Goal: Task Accomplishment & Management: Use online tool/utility

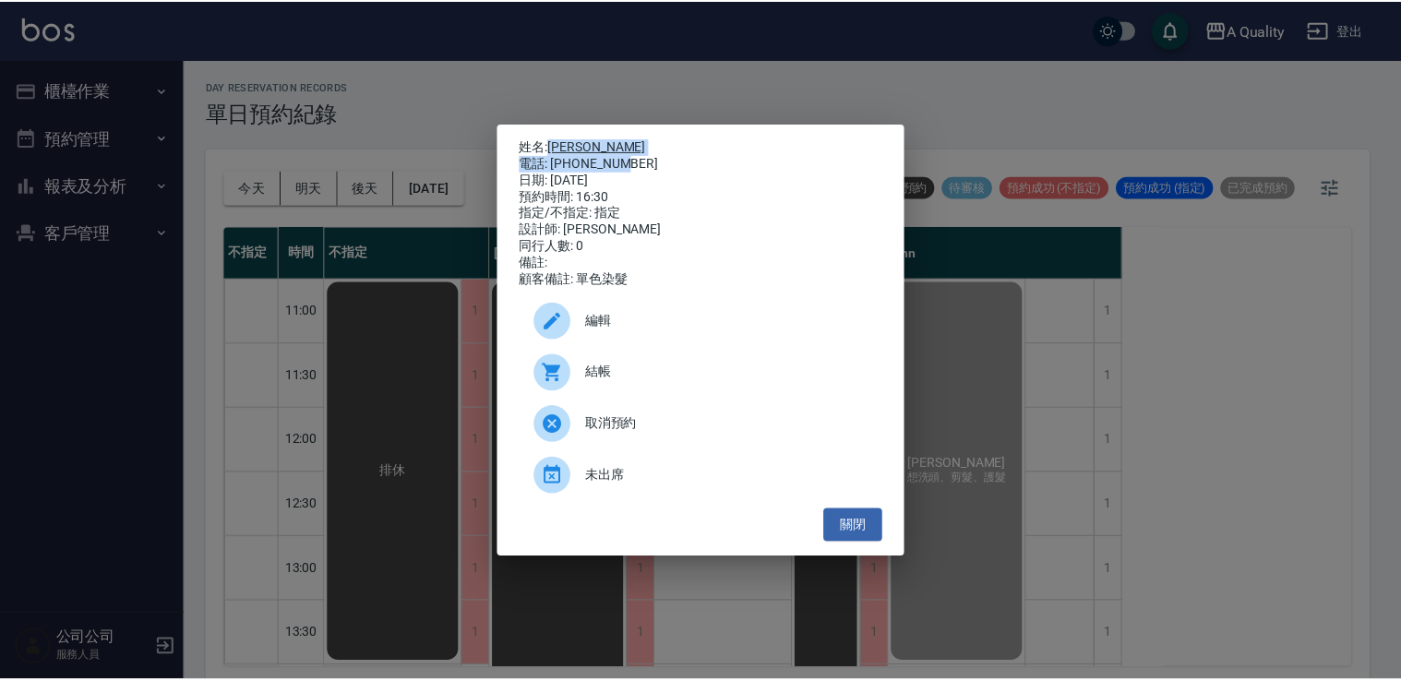
scroll to position [738, 0]
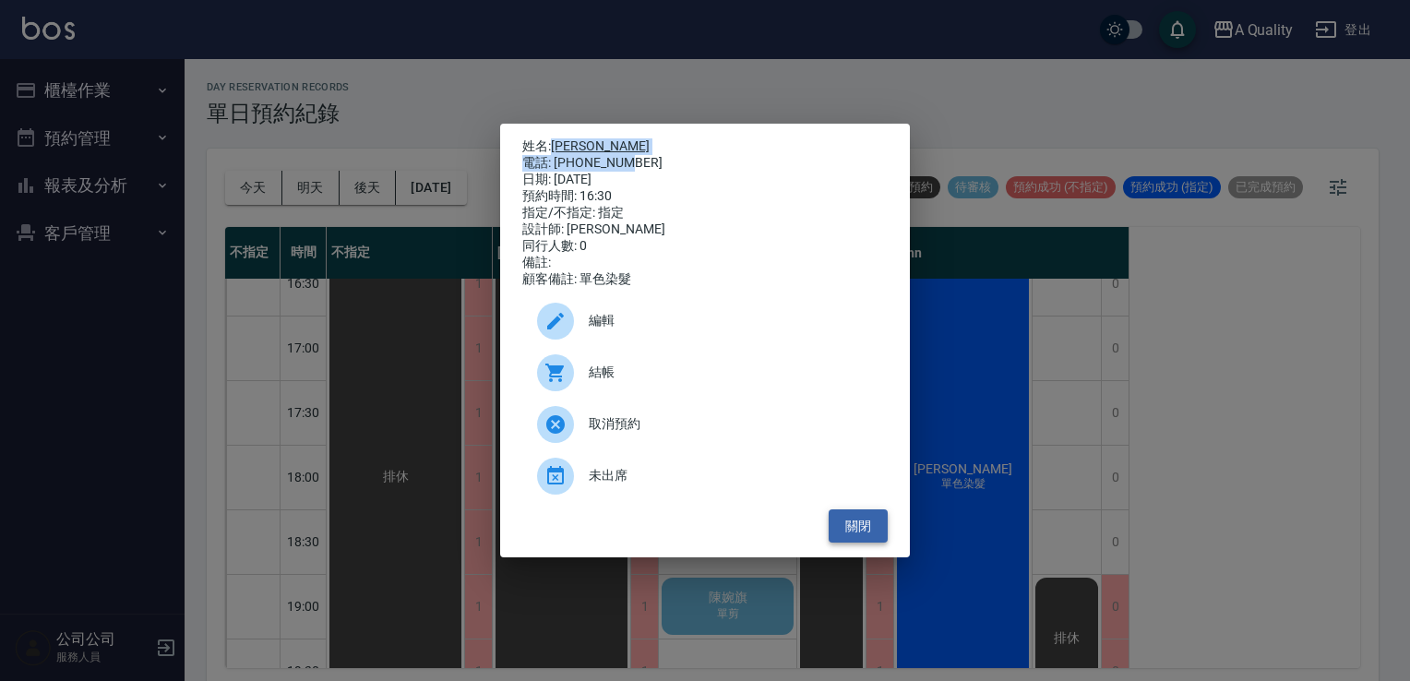
drag, startPoint x: 860, startPoint y: 531, endPoint x: 875, endPoint y: 541, distance: 17.9
click at [859, 531] on button "關閉" at bounding box center [858, 526] width 59 height 34
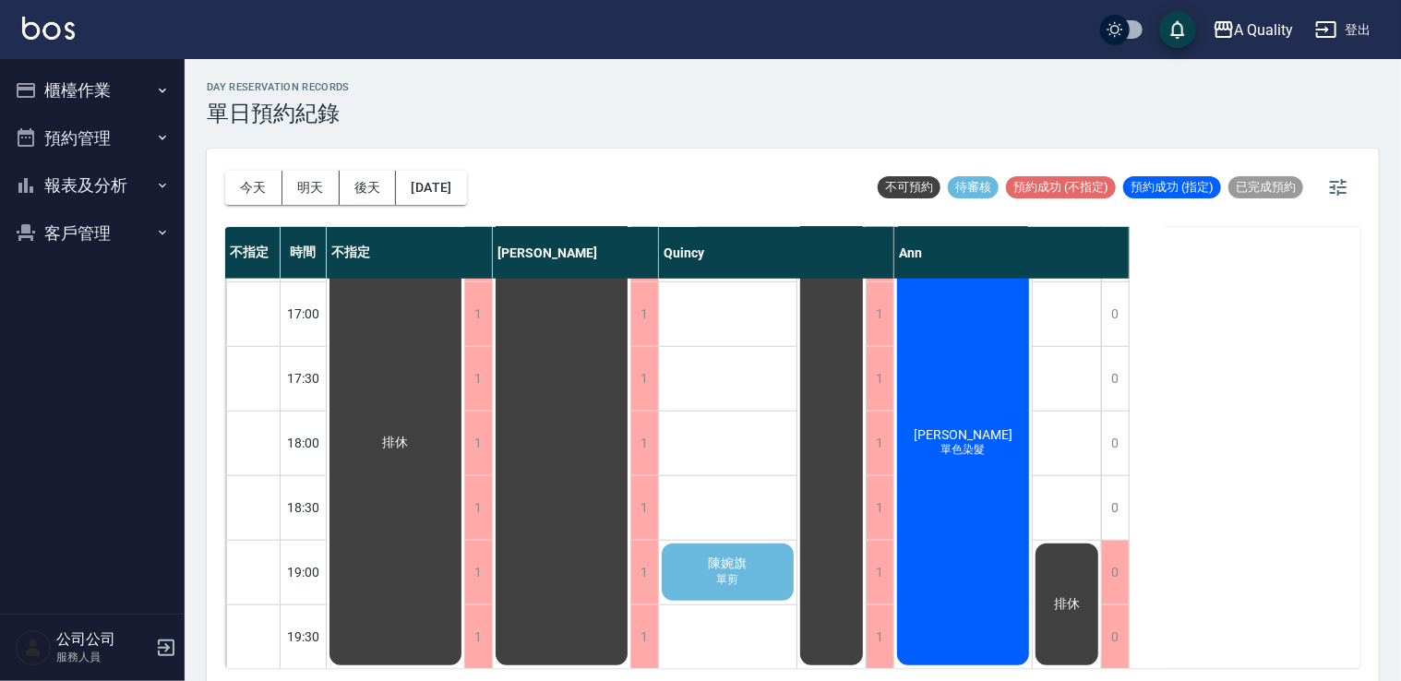
scroll to position [787, 0]
click at [952, 440] on span "單色染髮" at bounding box center [964, 448] width 52 height 16
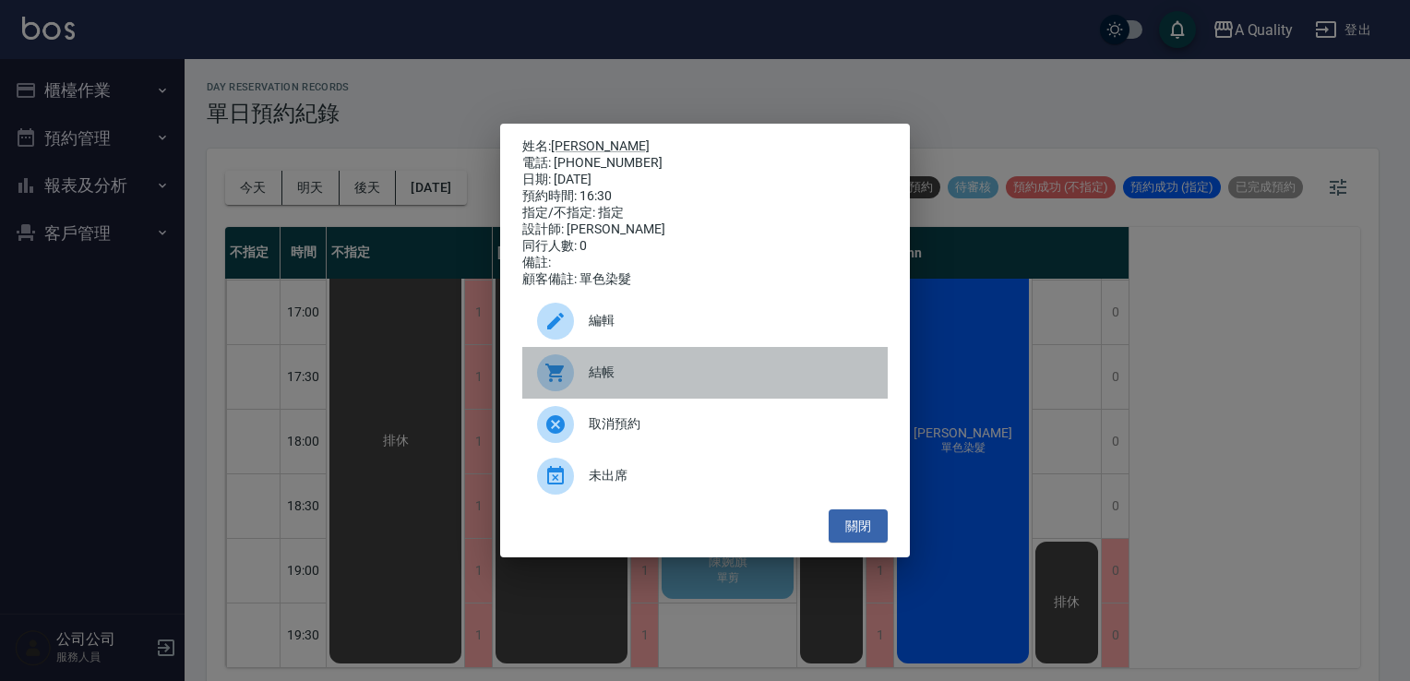
click at [628, 365] on div "結帳" at bounding box center [704, 373] width 365 height 52
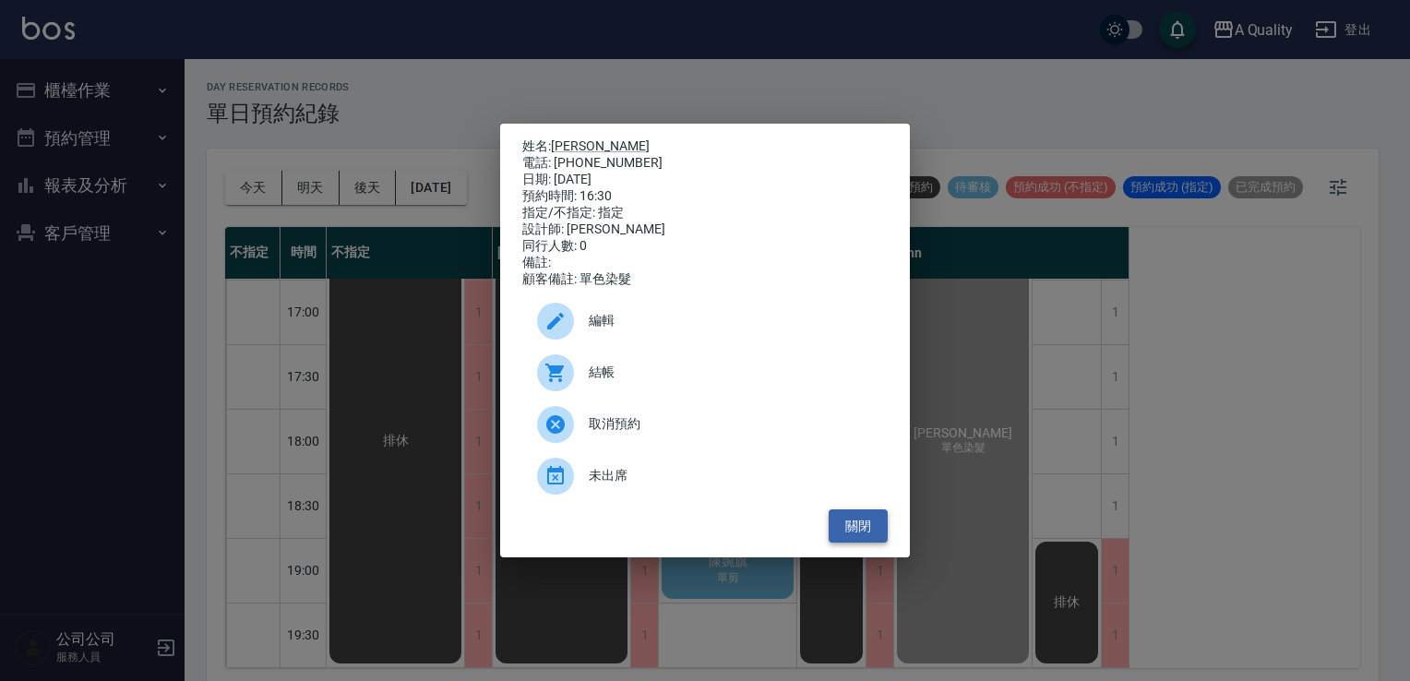
click at [865, 536] on button "關閉" at bounding box center [858, 526] width 59 height 34
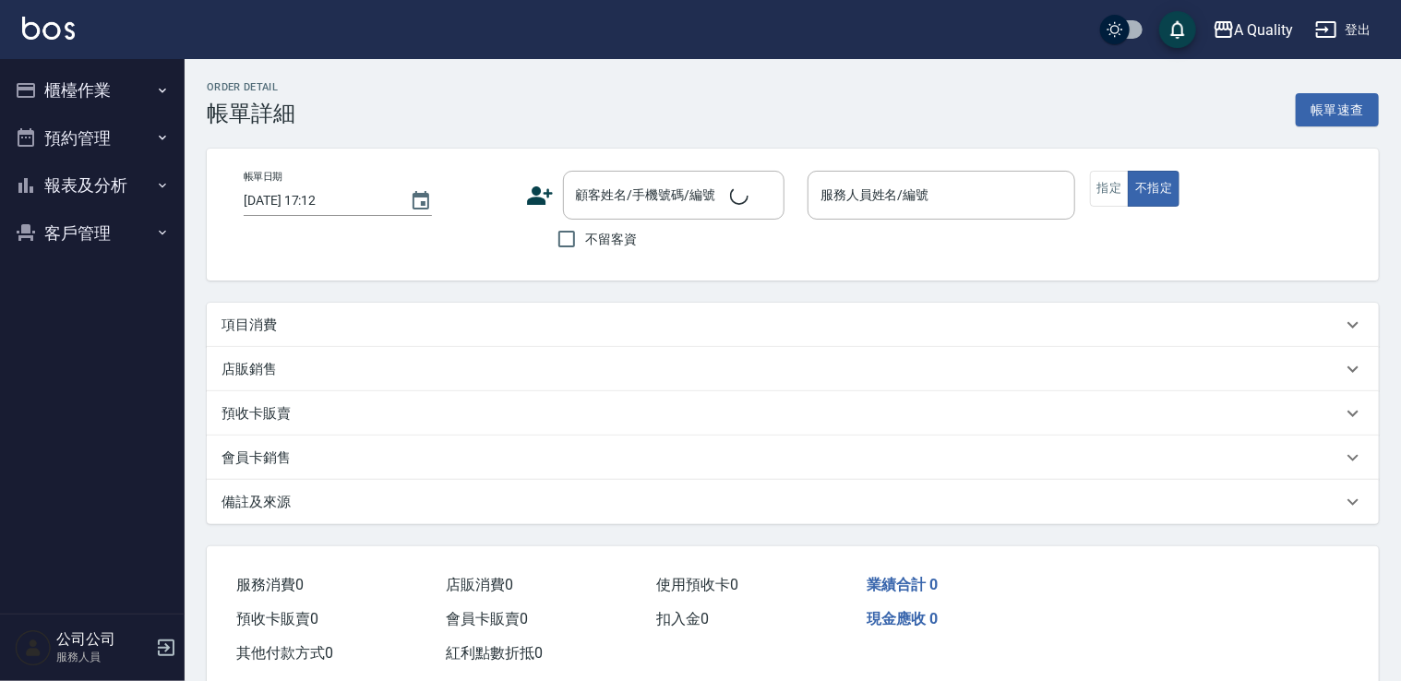
type input "[DATE] 16:30"
type input "Ann(無代號)"
type input "Google地圖/搜尋"
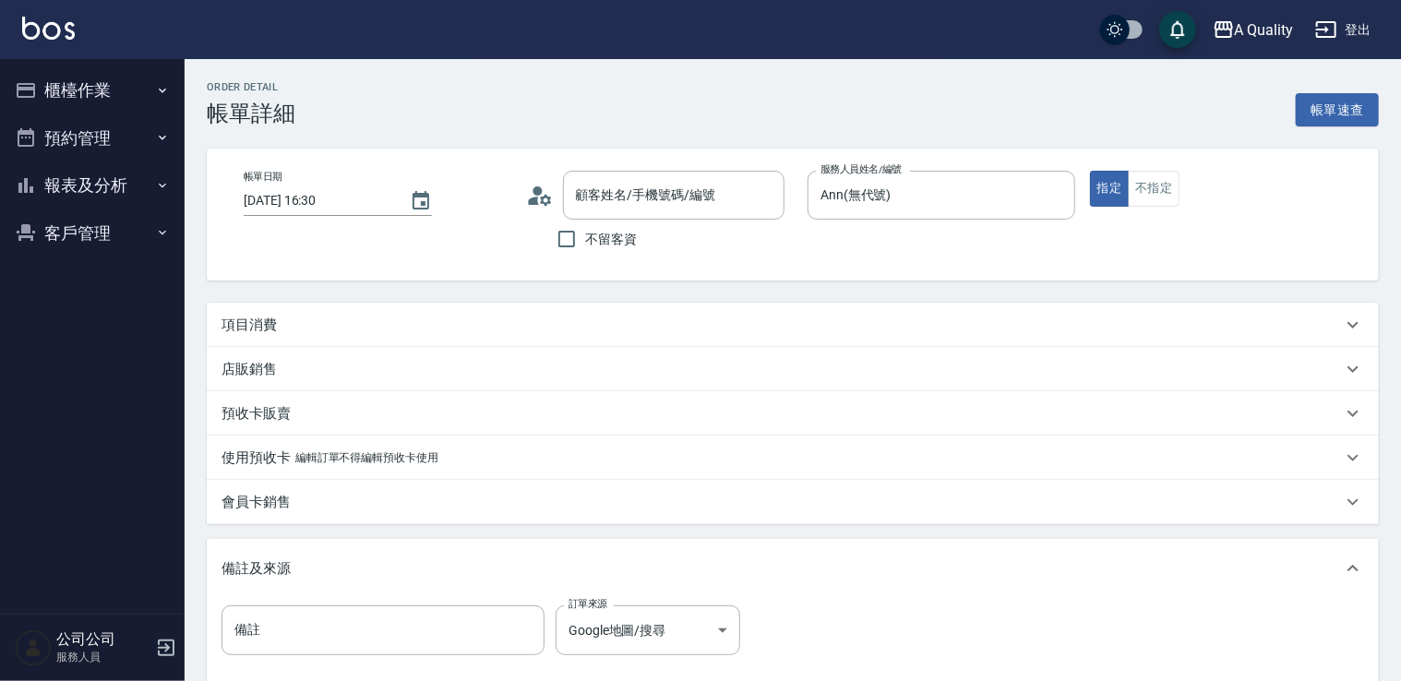
click at [248, 305] on div "項目消費" at bounding box center [793, 325] width 1172 height 44
type input "[PERSON_NAME]/0916665356/"
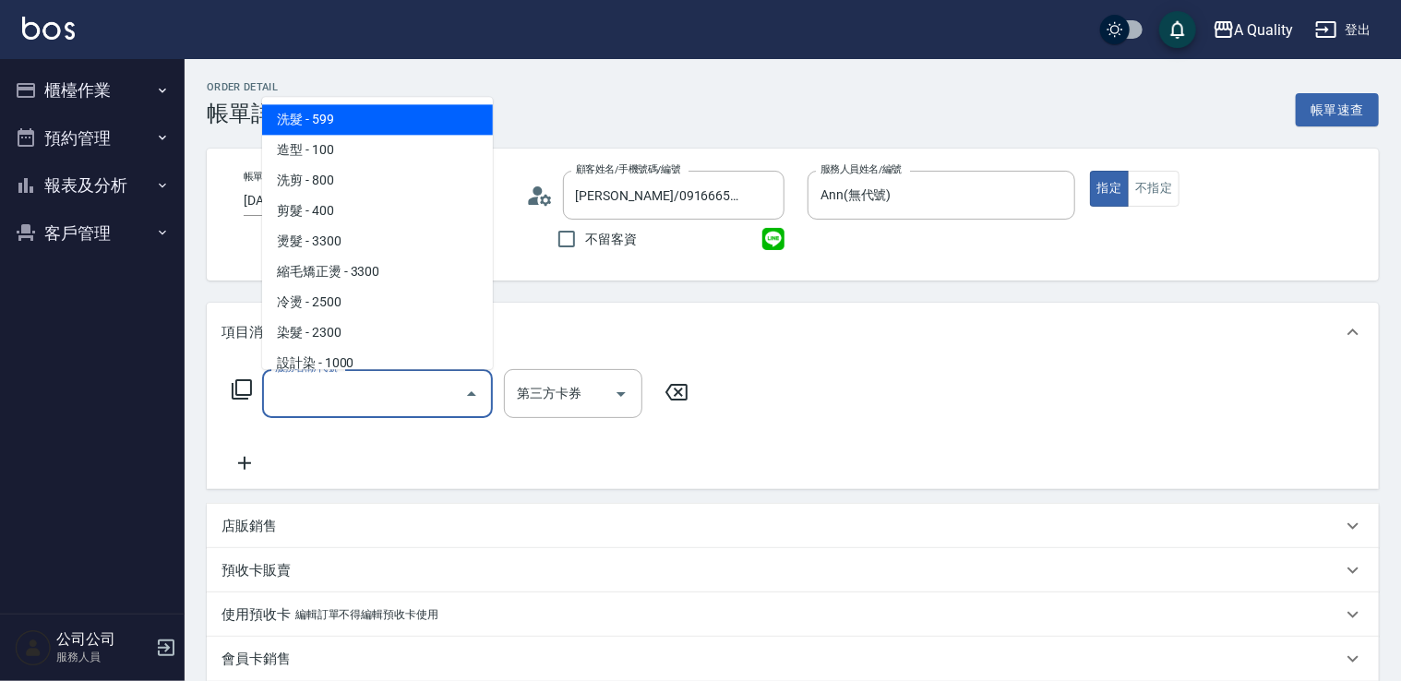
click at [325, 387] on input "服務名稱/代號" at bounding box center [363, 393] width 186 height 32
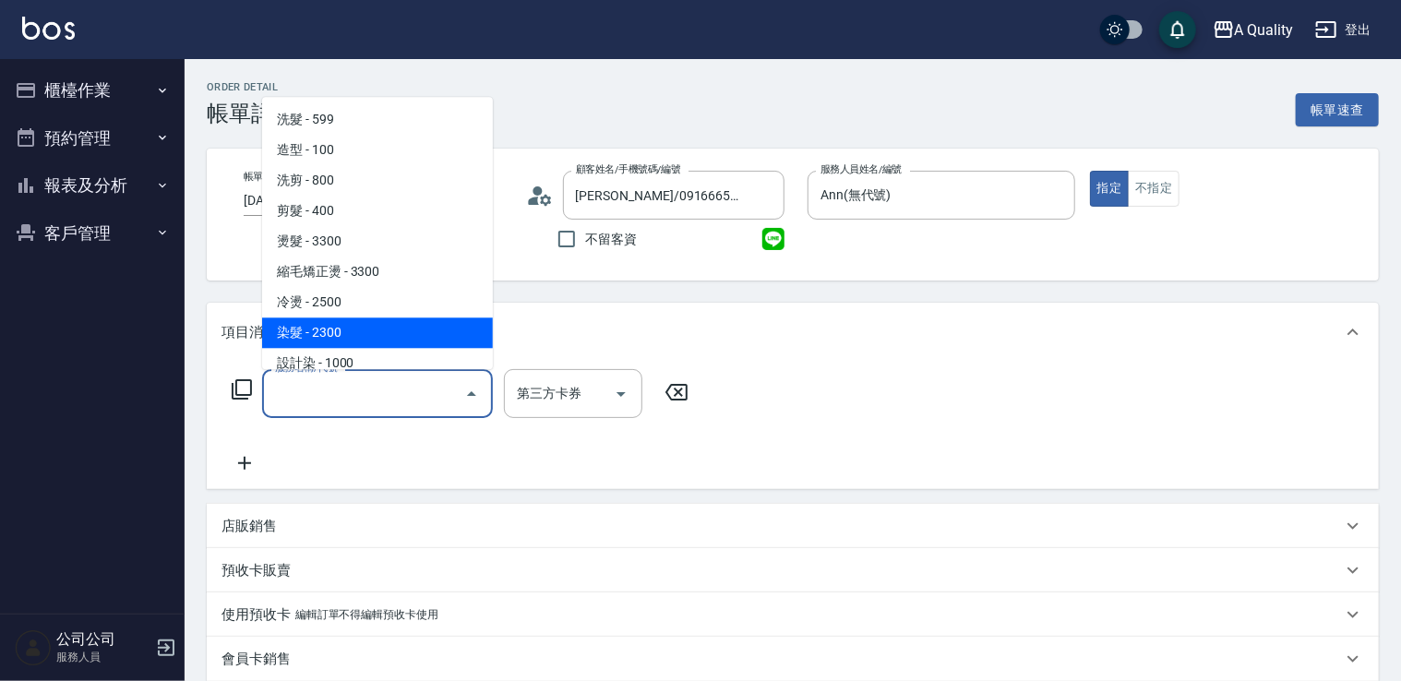
drag, startPoint x: 334, startPoint y: 334, endPoint x: 484, endPoint y: 360, distance: 151.7
click at [340, 337] on span "染髮 - 2300" at bounding box center [377, 332] width 231 height 30
type input "染髮(401)"
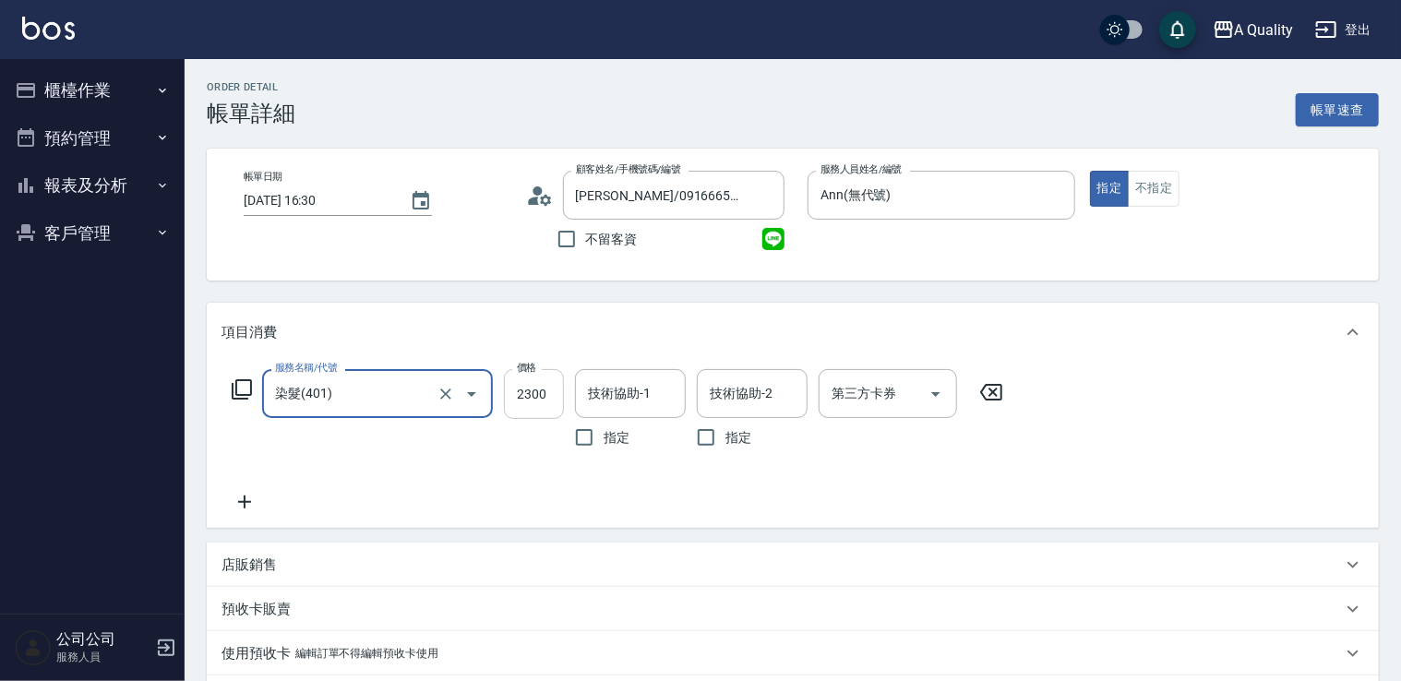
click at [520, 384] on input "2300" at bounding box center [534, 394] width 60 height 50
click at [679, 389] on div "技術協助-1" at bounding box center [630, 393] width 111 height 49
type input "3040"
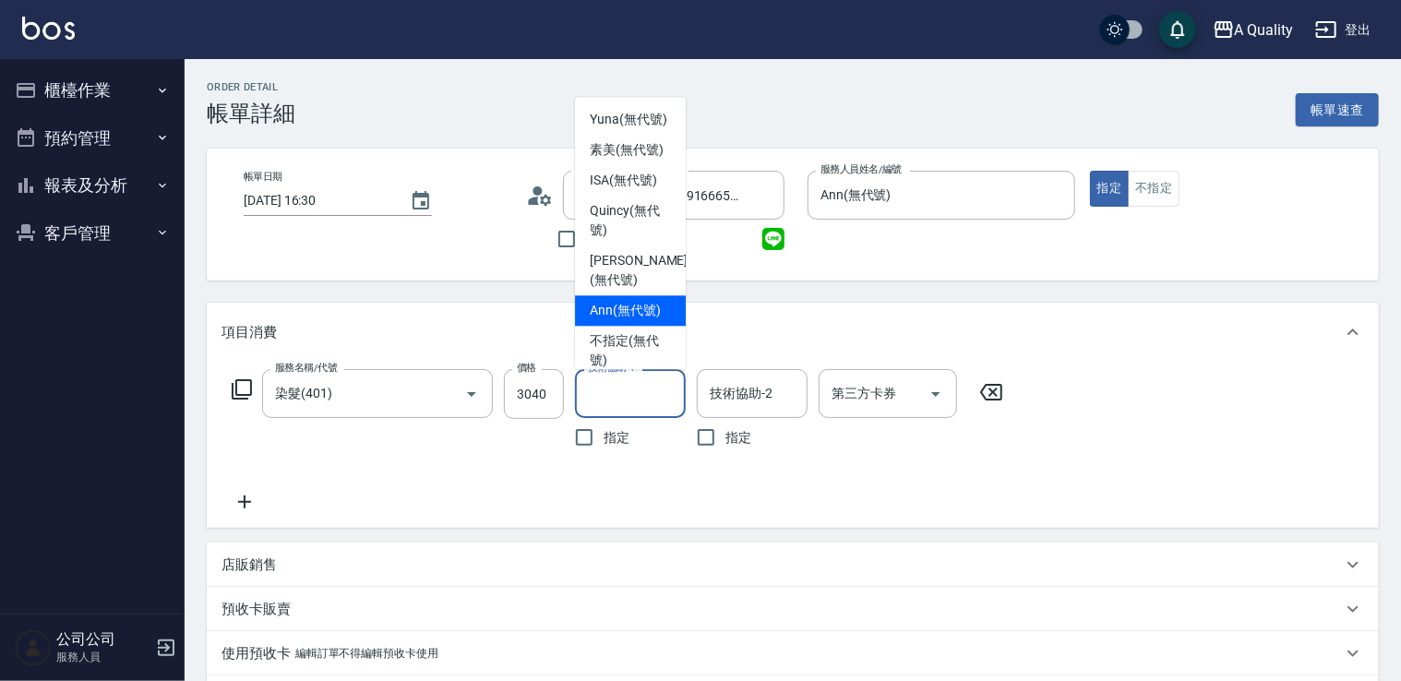
click at [637, 320] on span "Ann (無代號)" at bounding box center [625, 310] width 71 height 19
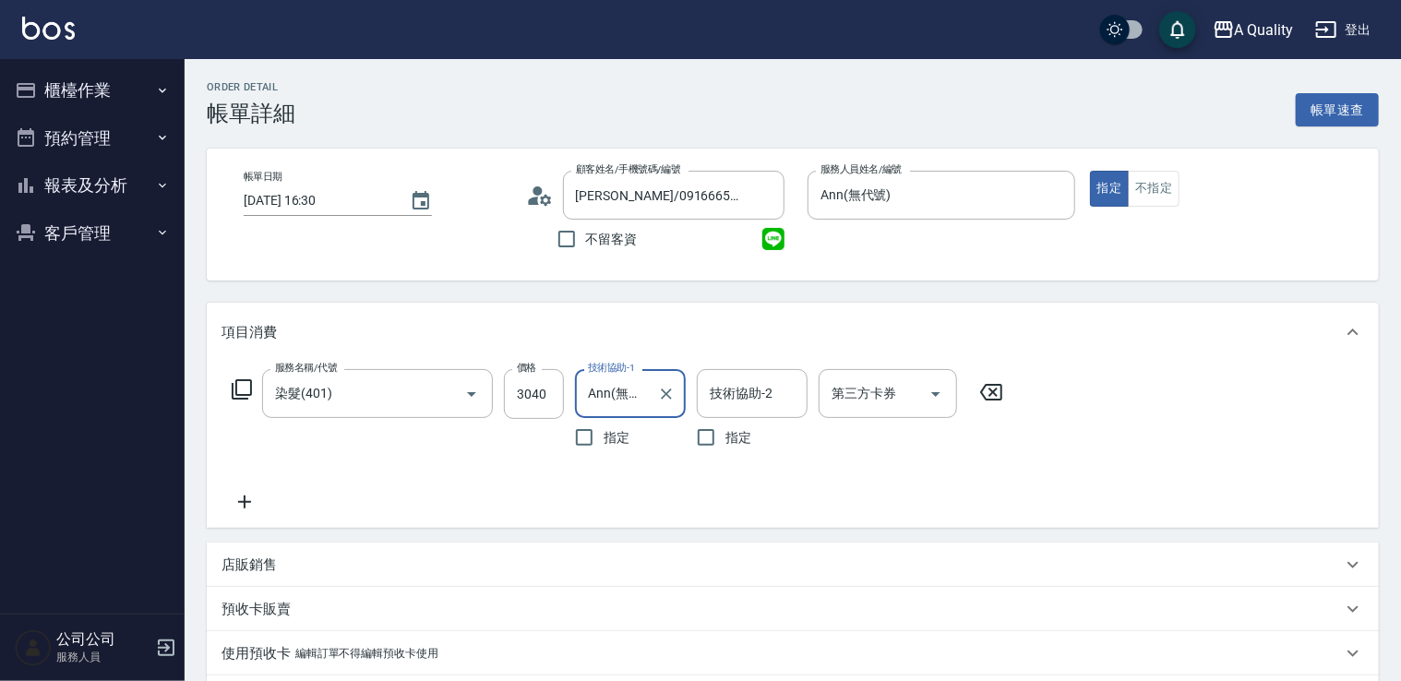
drag, startPoint x: 699, startPoint y: 375, endPoint x: 717, endPoint y: 385, distance: 21.1
click at [701, 378] on div "技術協助-2" at bounding box center [752, 393] width 111 height 49
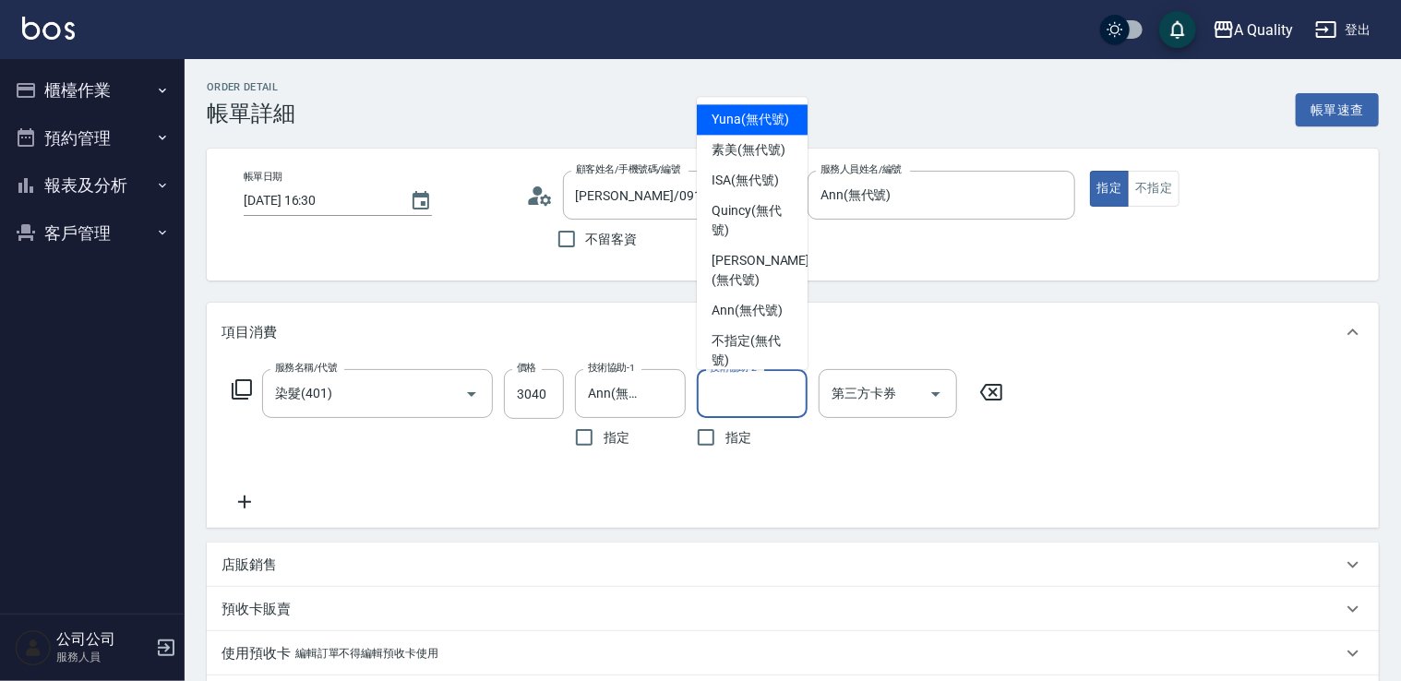
click at [718, 385] on input "技術協助-2" at bounding box center [752, 393] width 94 height 32
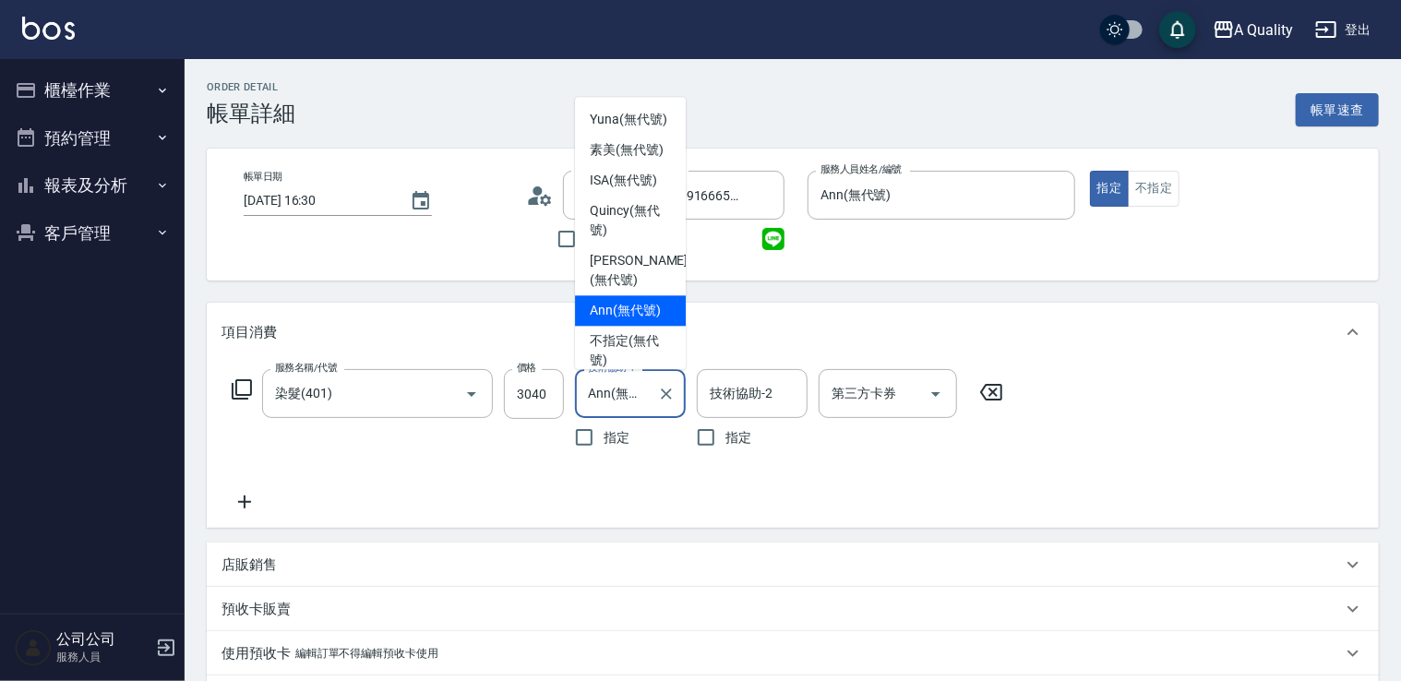
click at [649, 397] on input "Ann(無代號)" at bounding box center [616, 393] width 66 height 32
drag, startPoint x: 631, startPoint y: 131, endPoint x: 748, endPoint y: 314, distance: 217.1
click at [634, 129] on span "Yuna (無代號)" at bounding box center [629, 119] width 78 height 19
type input "Yuna(無代號)"
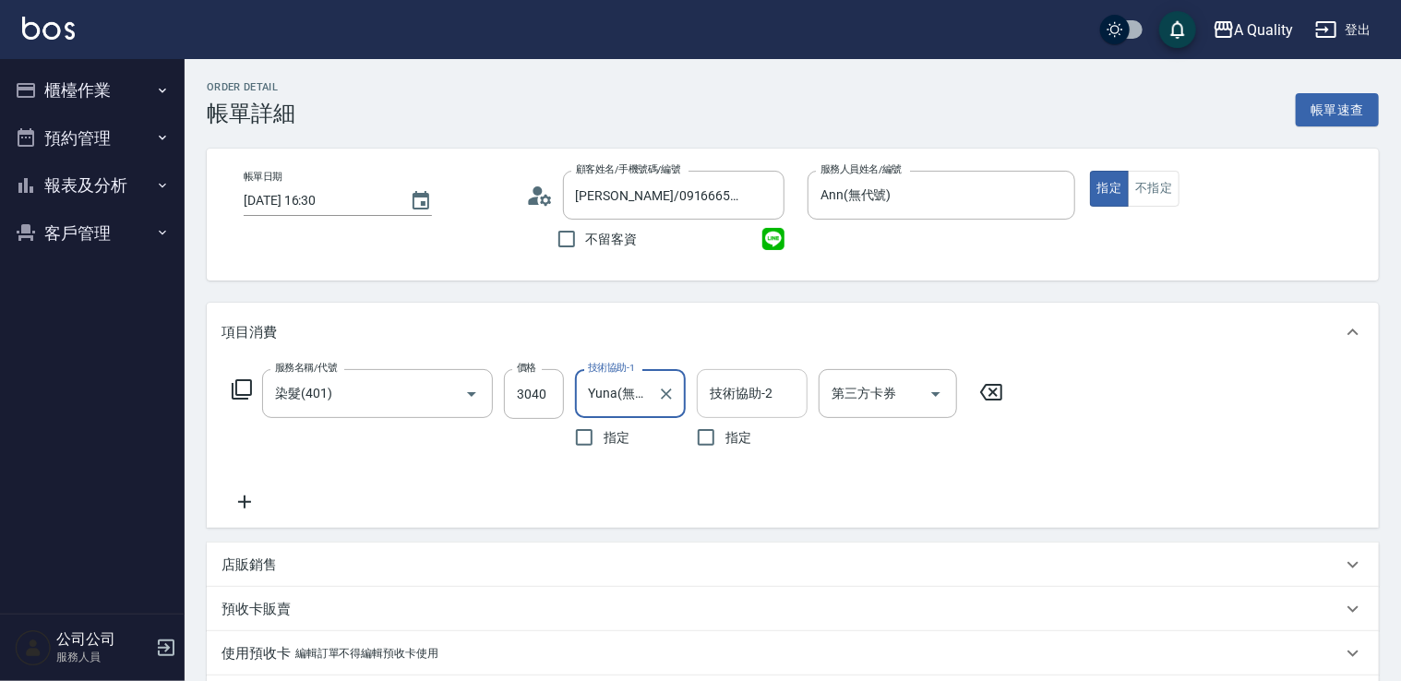
click at [750, 401] on input "技術協助-2" at bounding box center [752, 393] width 94 height 32
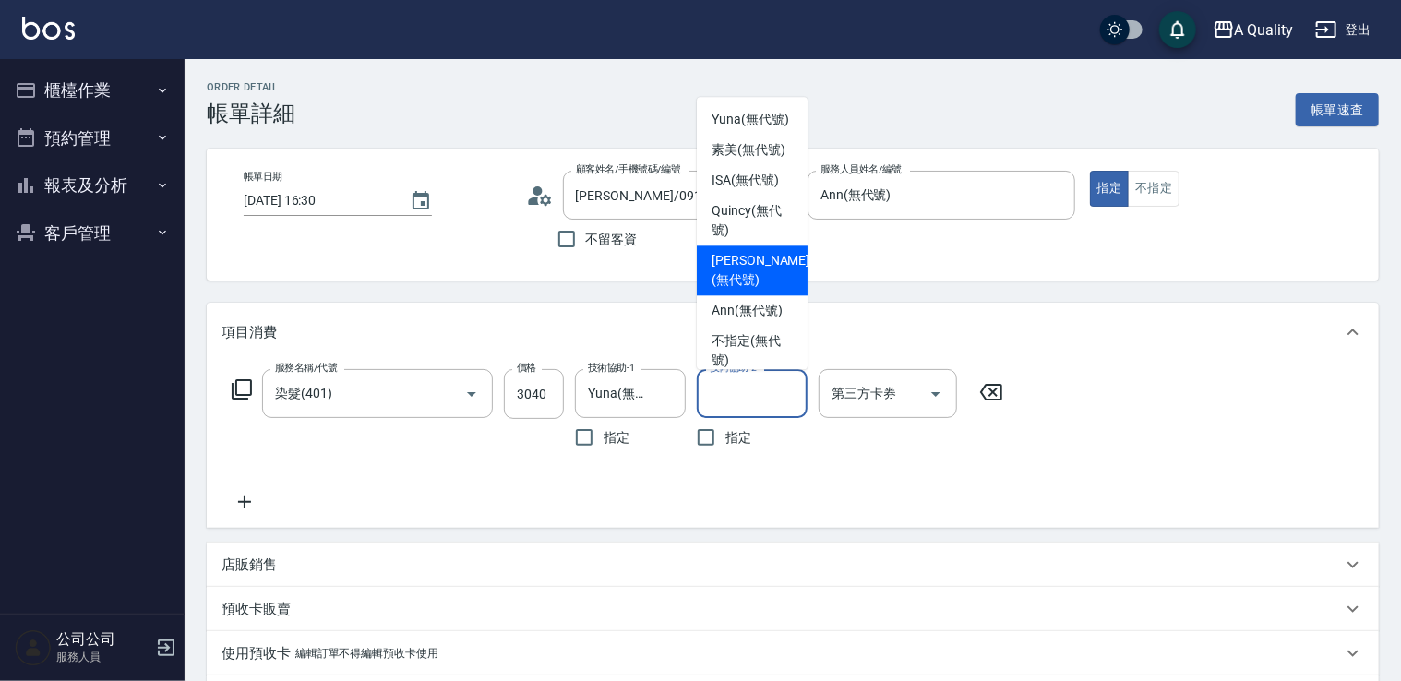
click at [764, 295] on div "[PERSON_NAME] (無代號)" at bounding box center [752, 271] width 111 height 50
click at [742, 407] on input "[PERSON_NAME](無代號)" at bounding box center [738, 393] width 66 height 32
click at [730, 320] on span "Ann (無代號)" at bounding box center [747, 310] width 71 height 19
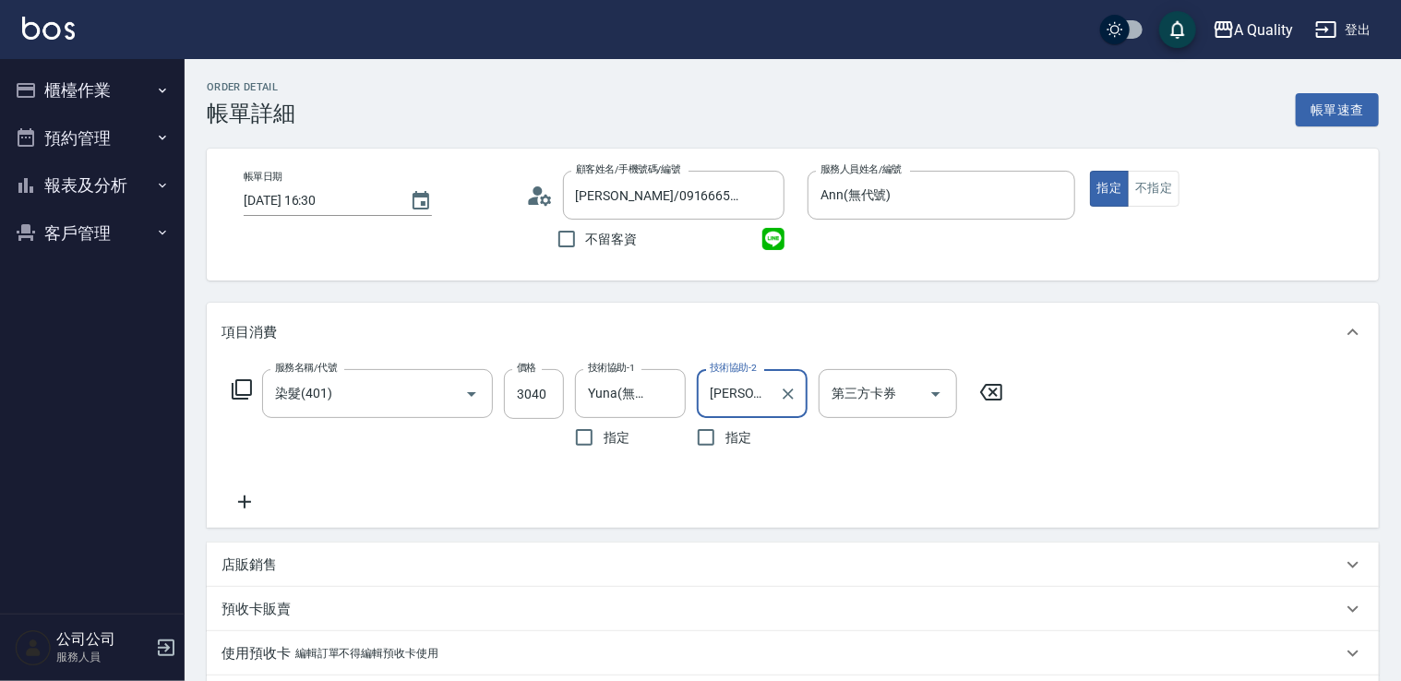
type input "Ann(無代號)"
click at [255, 497] on icon at bounding box center [245, 502] width 46 height 22
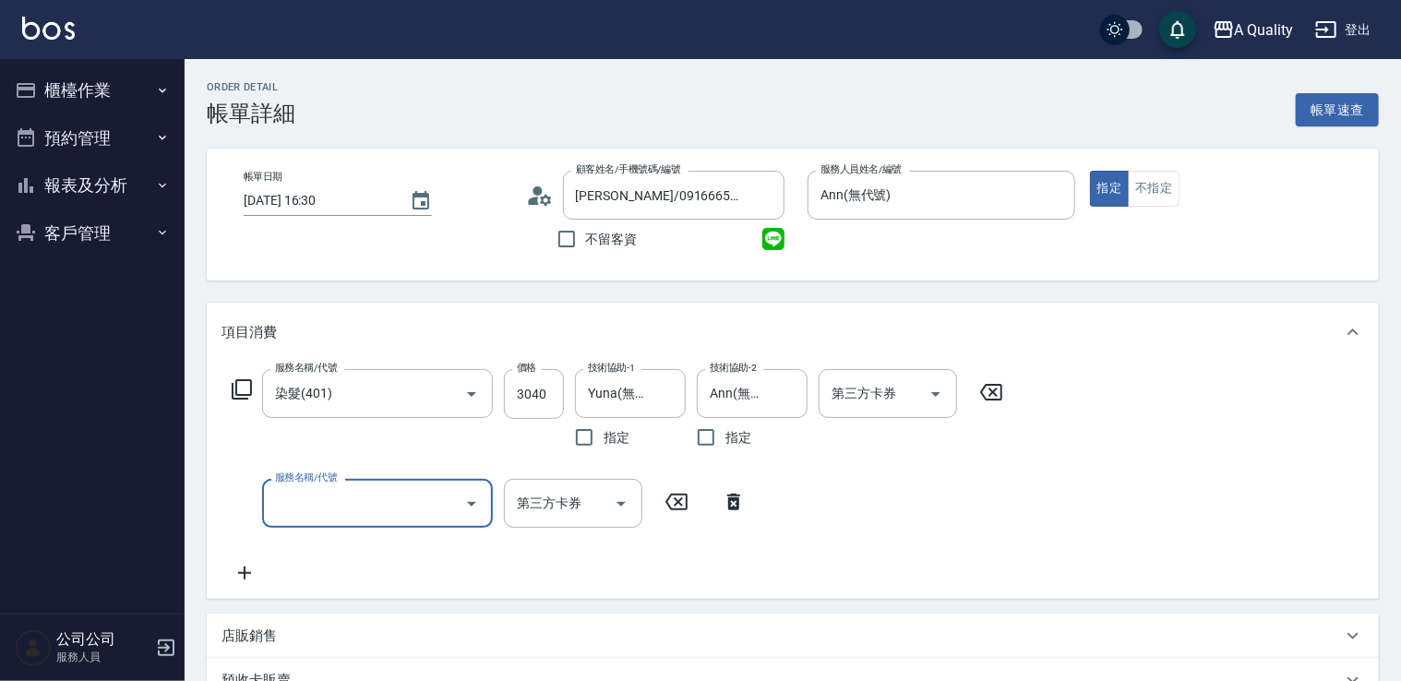
click at [343, 494] on input "服務名稱/代號" at bounding box center [363, 503] width 186 height 32
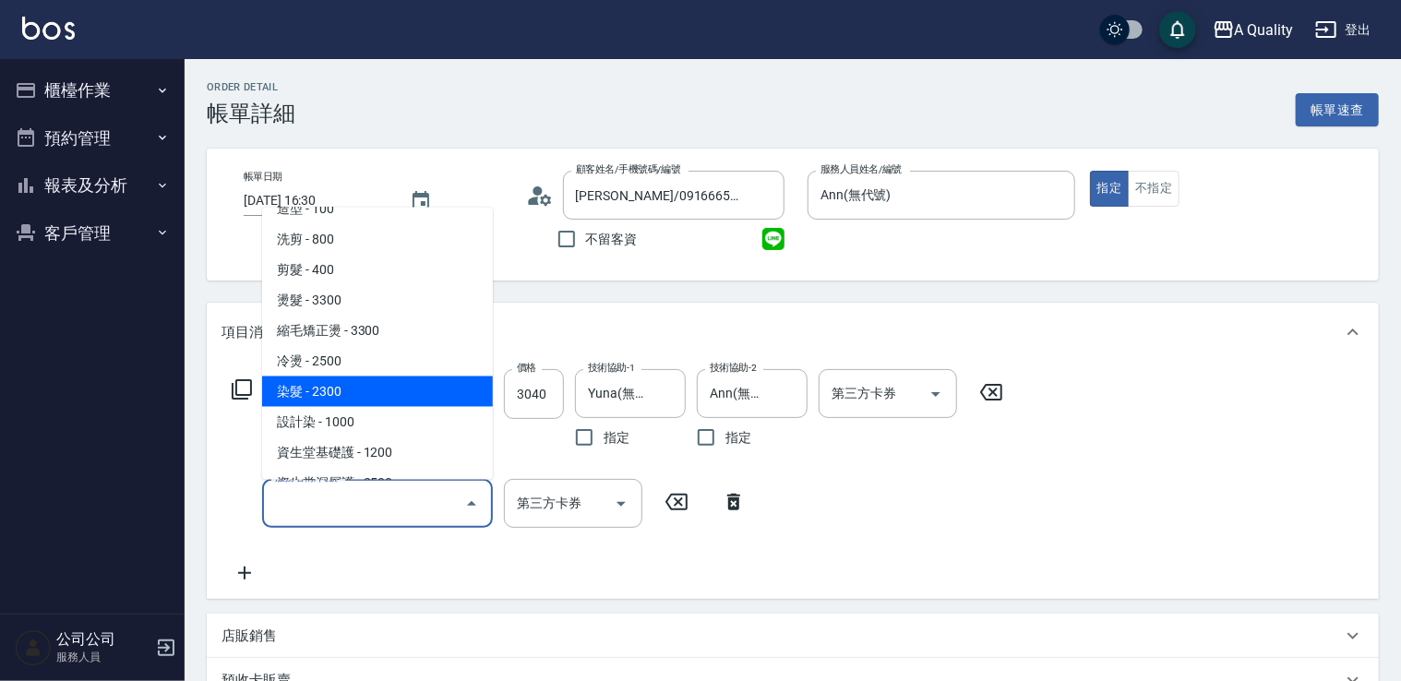
scroll to position [92, 0]
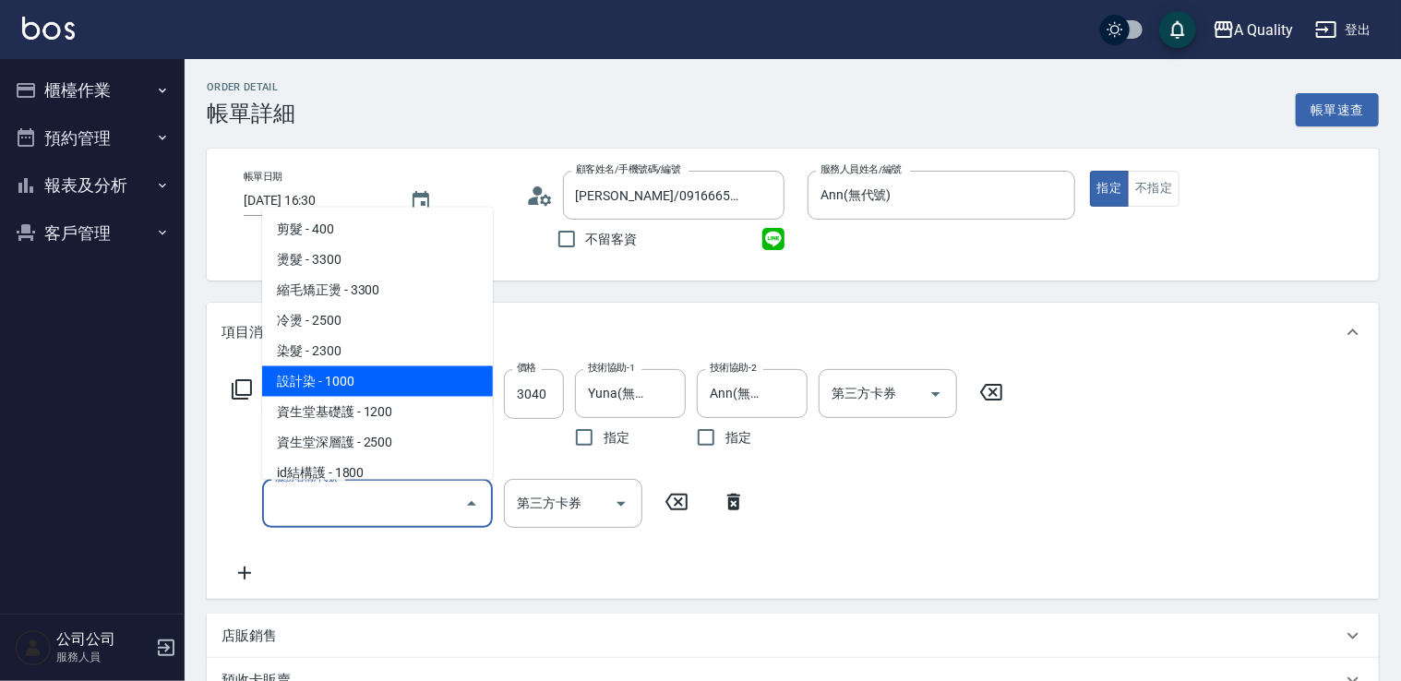
click at [362, 376] on span "設計染 - 1000" at bounding box center [377, 380] width 231 height 30
type input "設計染(402)"
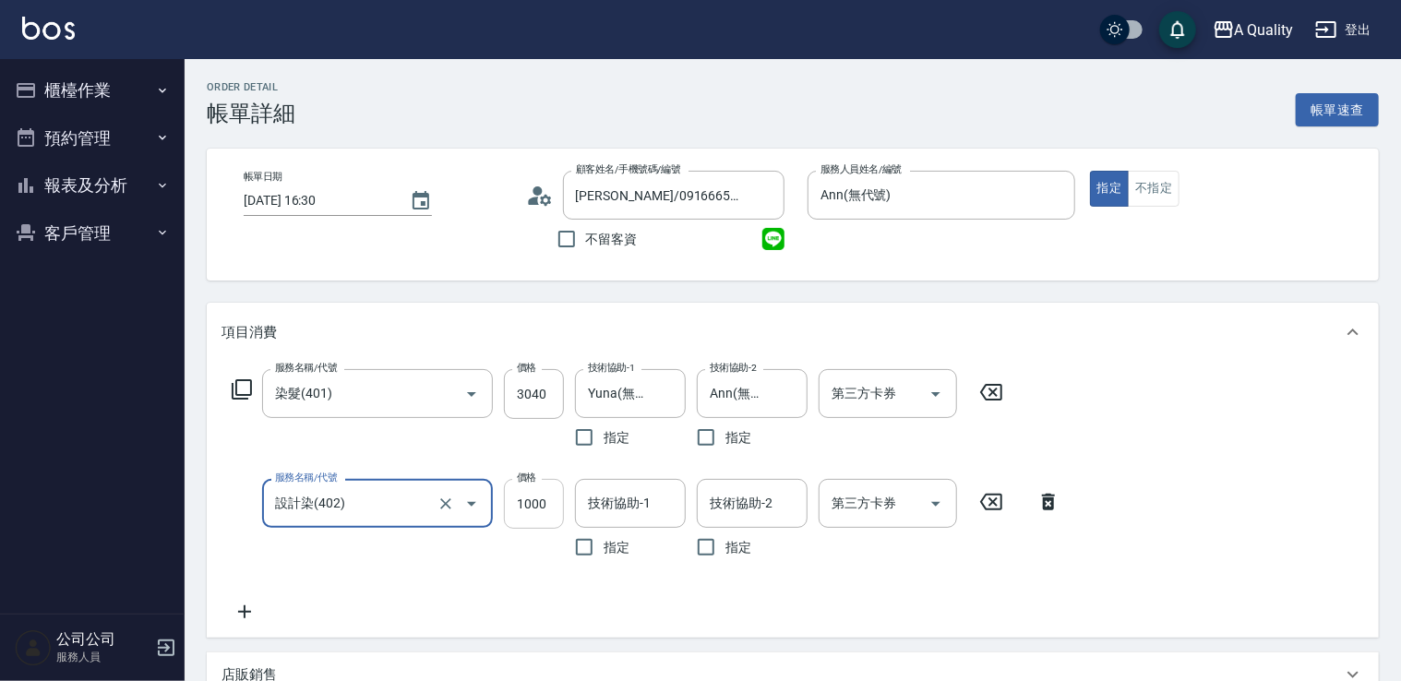
click at [537, 507] on input "1000" at bounding box center [534, 504] width 60 height 50
type input "3000"
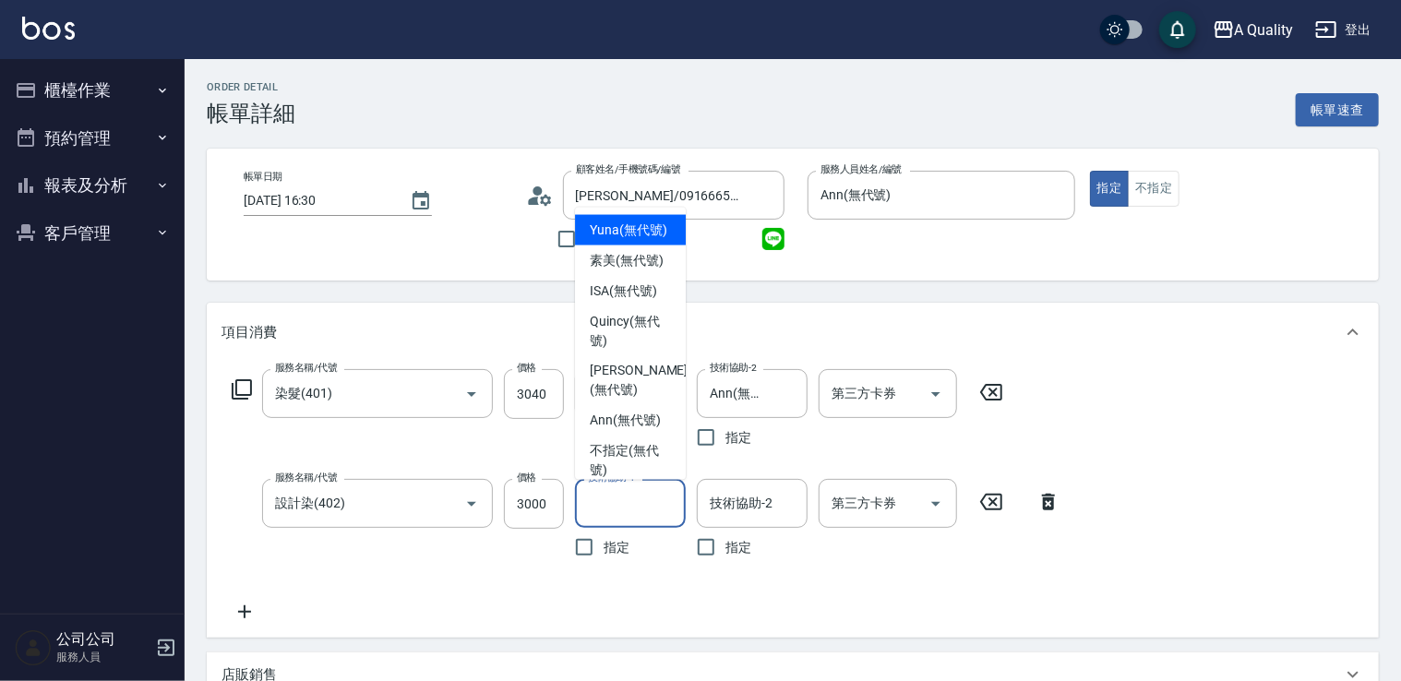
click at [643, 504] on input "技術協助-1" at bounding box center [630, 503] width 94 height 32
drag, startPoint x: 617, startPoint y: 230, endPoint x: 621, endPoint y: 258, distance: 28.8
click at [617, 231] on span "Yuna (無代號)" at bounding box center [629, 229] width 78 height 19
type input "Yuna(無代號)"
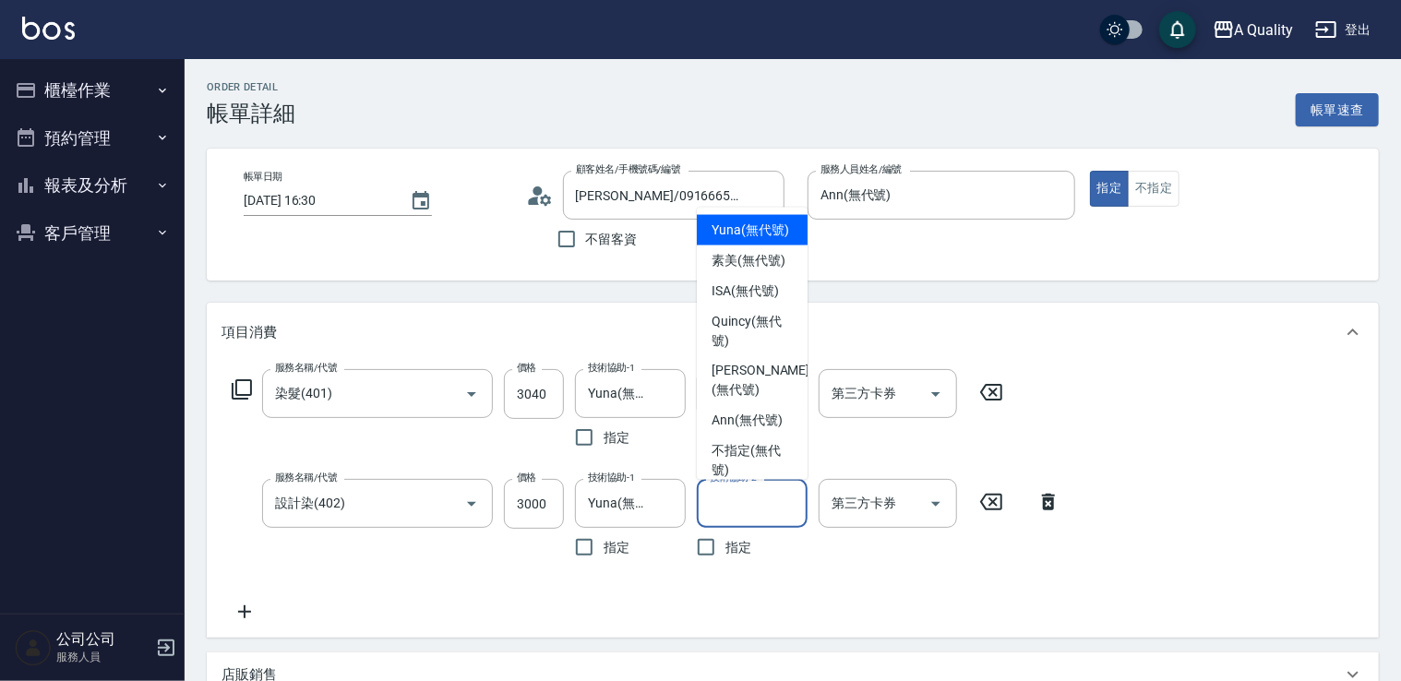
drag, startPoint x: 752, startPoint y: 511, endPoint x: 751, endPoint y: 465, distance: 46.2
click at [751, 511] on input "技術協助-2" at bounding box center [752, 503] width 94 height 32
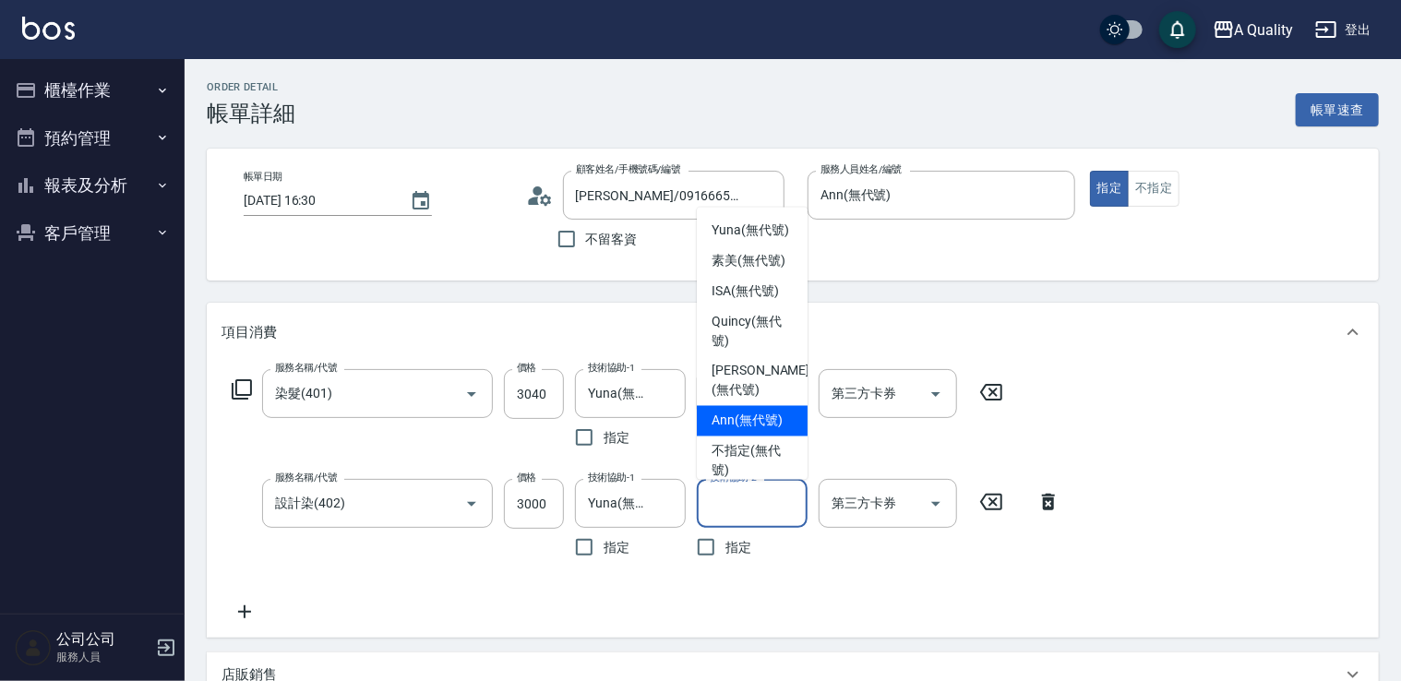
click at [753, 436] on div "Ann (無代號)" at bounding box center [752, 420] width 111 height 30
type input "Ann(無代號)"
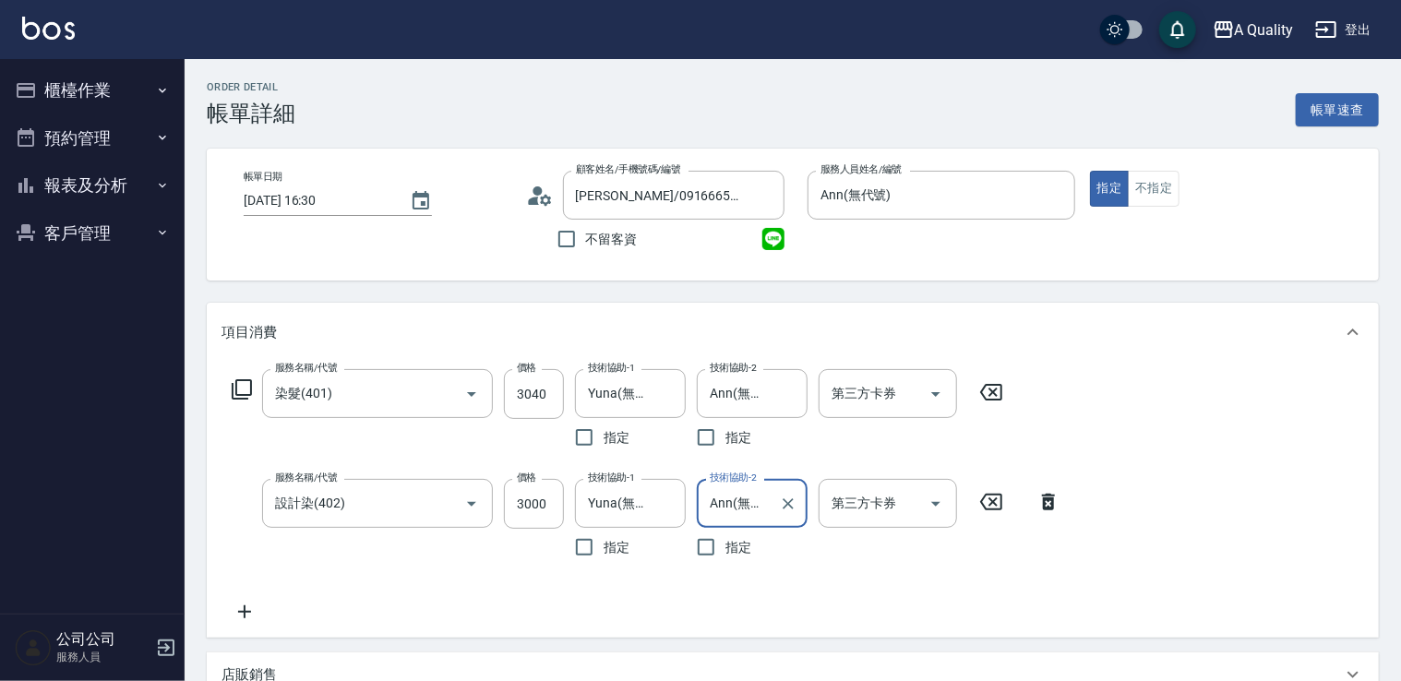
click at [259, 607] on icon at bounding box center [245, 612] width 46 height 22
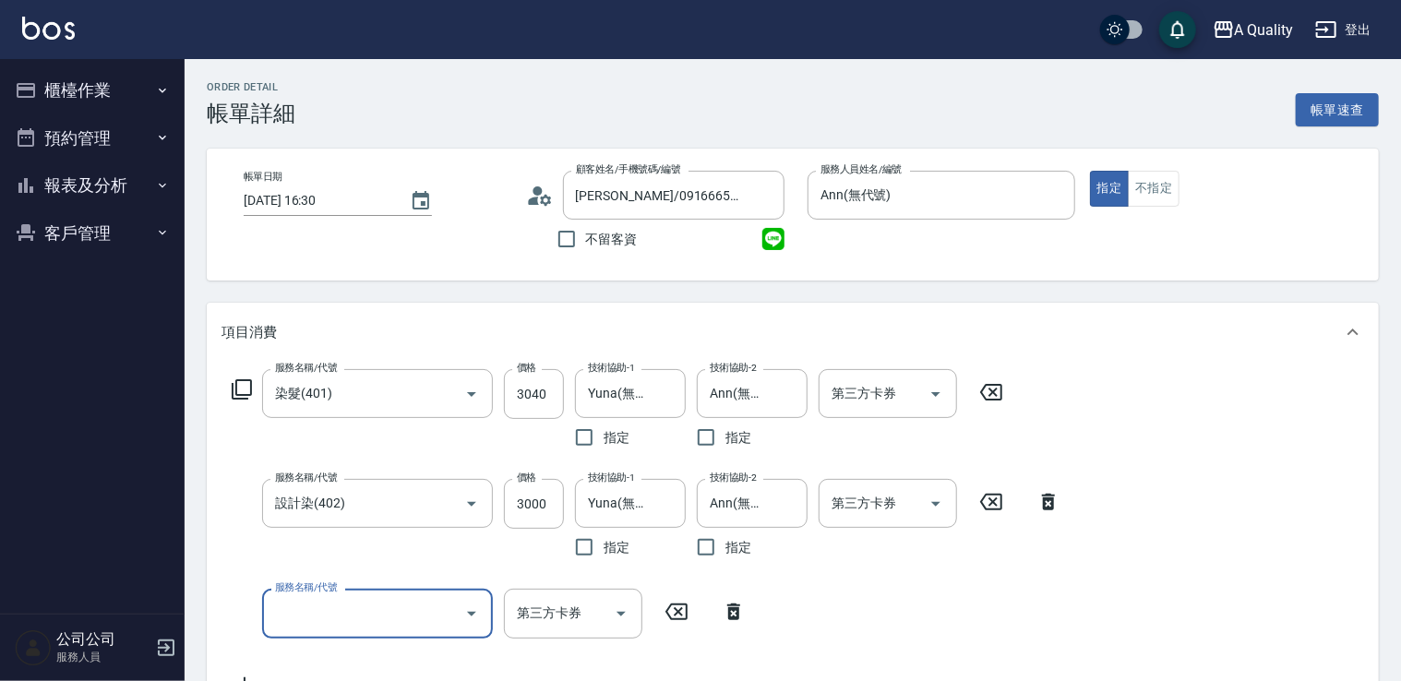
click at [365, 604] on input "服務名稱/代號" at bounding box center [363, 613] width 186 height 32
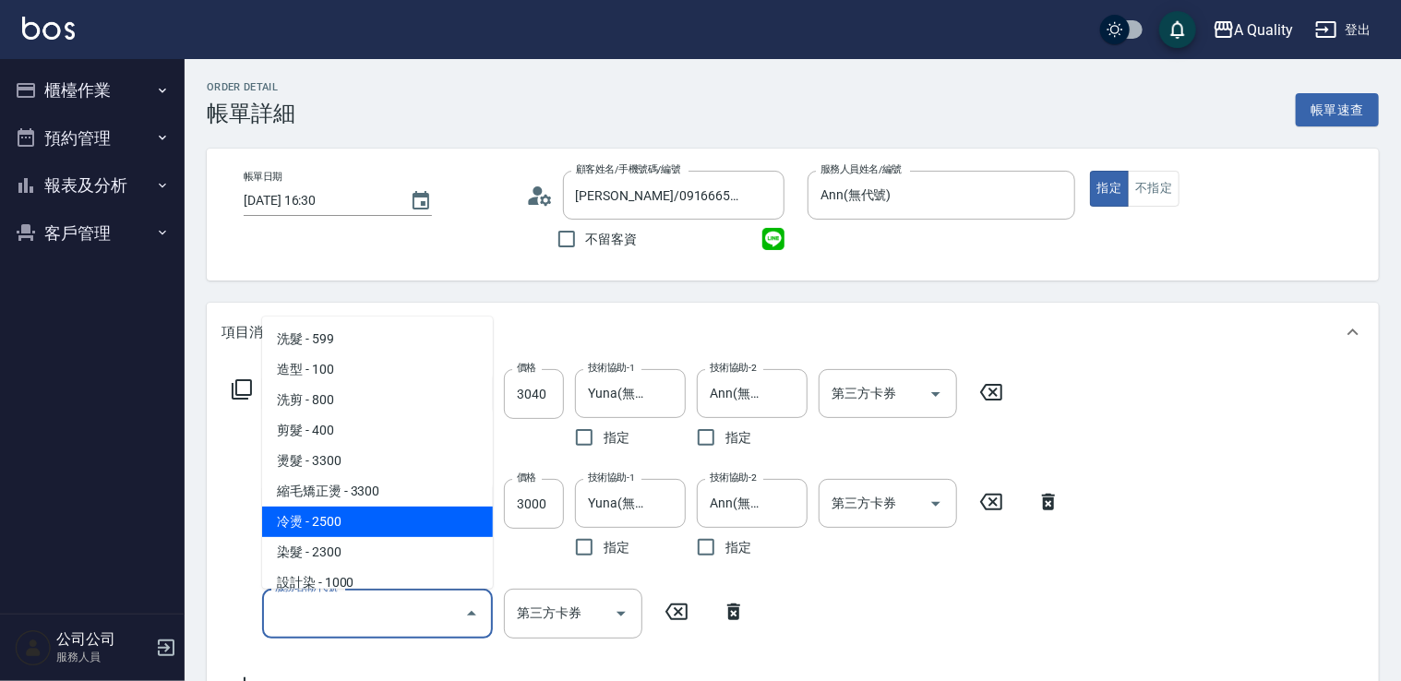
scroll to position [185, 0]
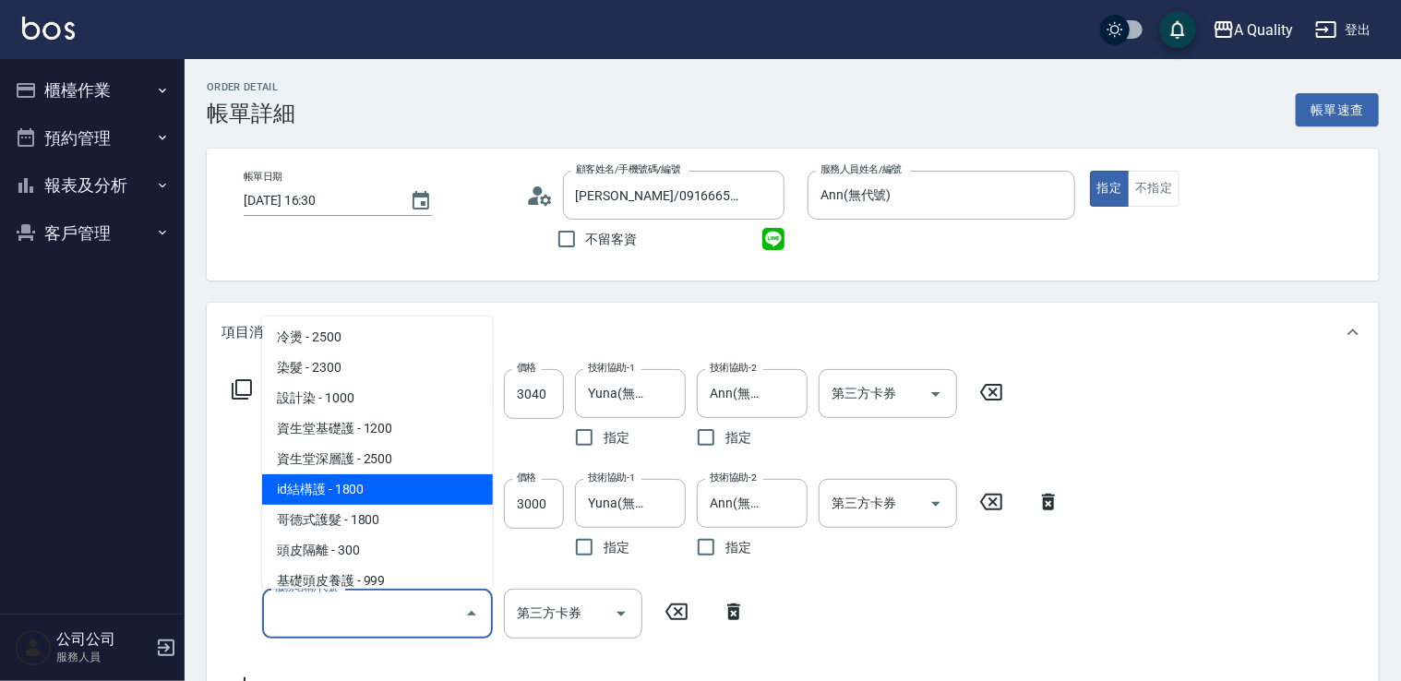
click at [378, 491] on span "id結構護 - 1800" at bounding box center [377, 489] width 231 height 30
type input "id結構護(503)"
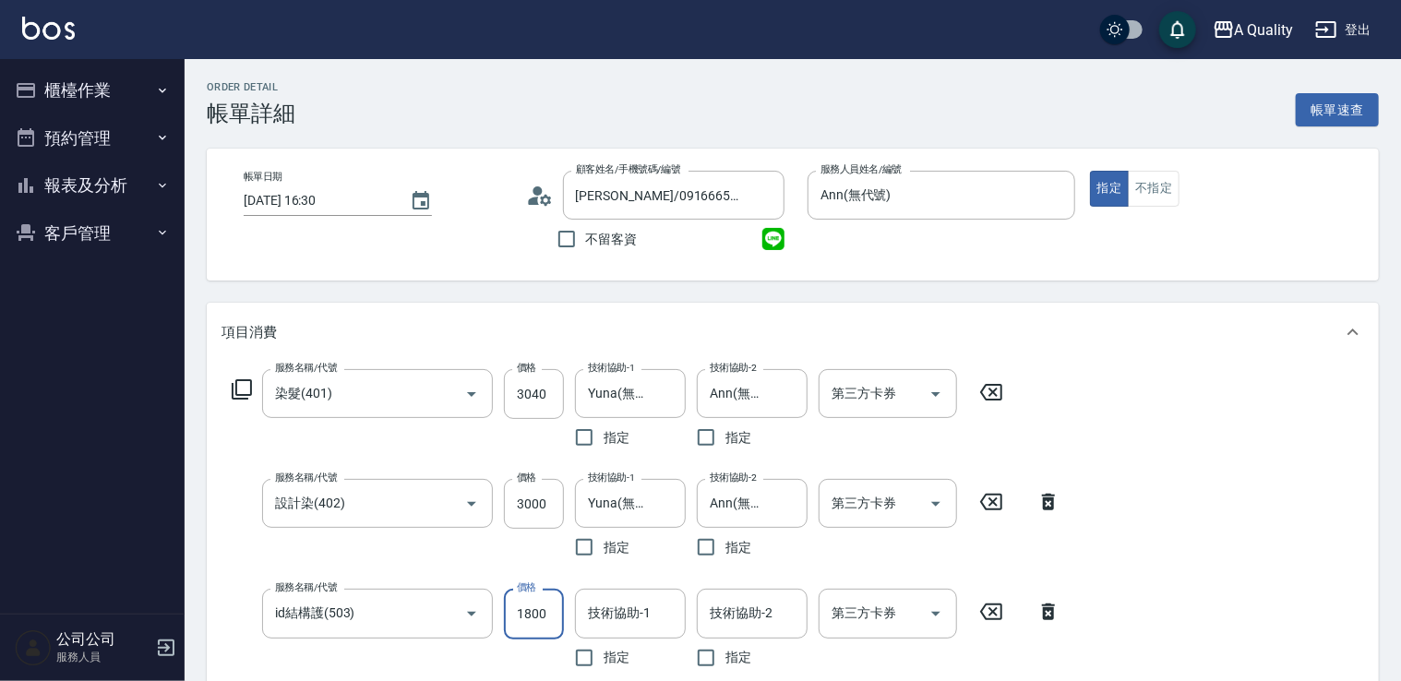
click at [533, 611] on input "1800" at bounding box center [534, 614] width 60 height 50
type input "1440"
click at [635, 605] on input "技術協助-1" at bounding box center [630, 613] width 94 height 32
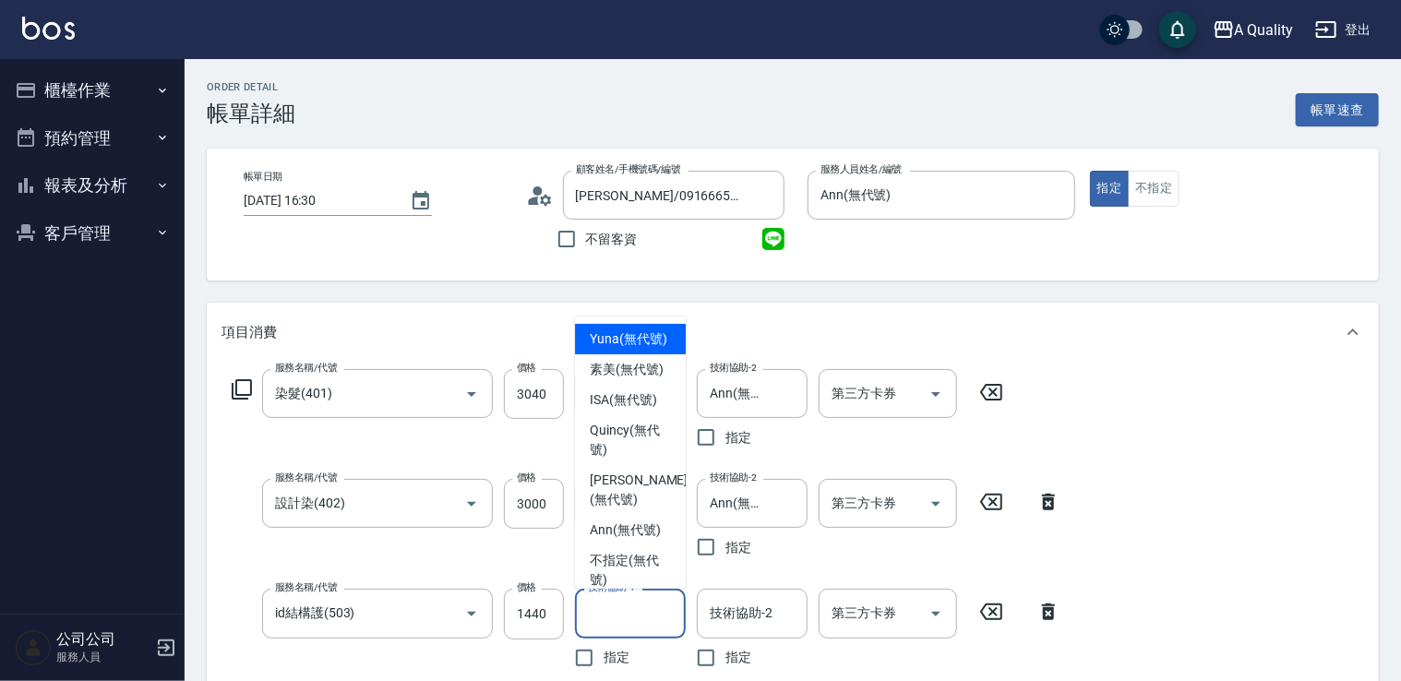
click at [620, 330] on span "Yuna (無代號)" at bounding box center [629, 338] width 78 height 19
type input "Yuna(無代號)"
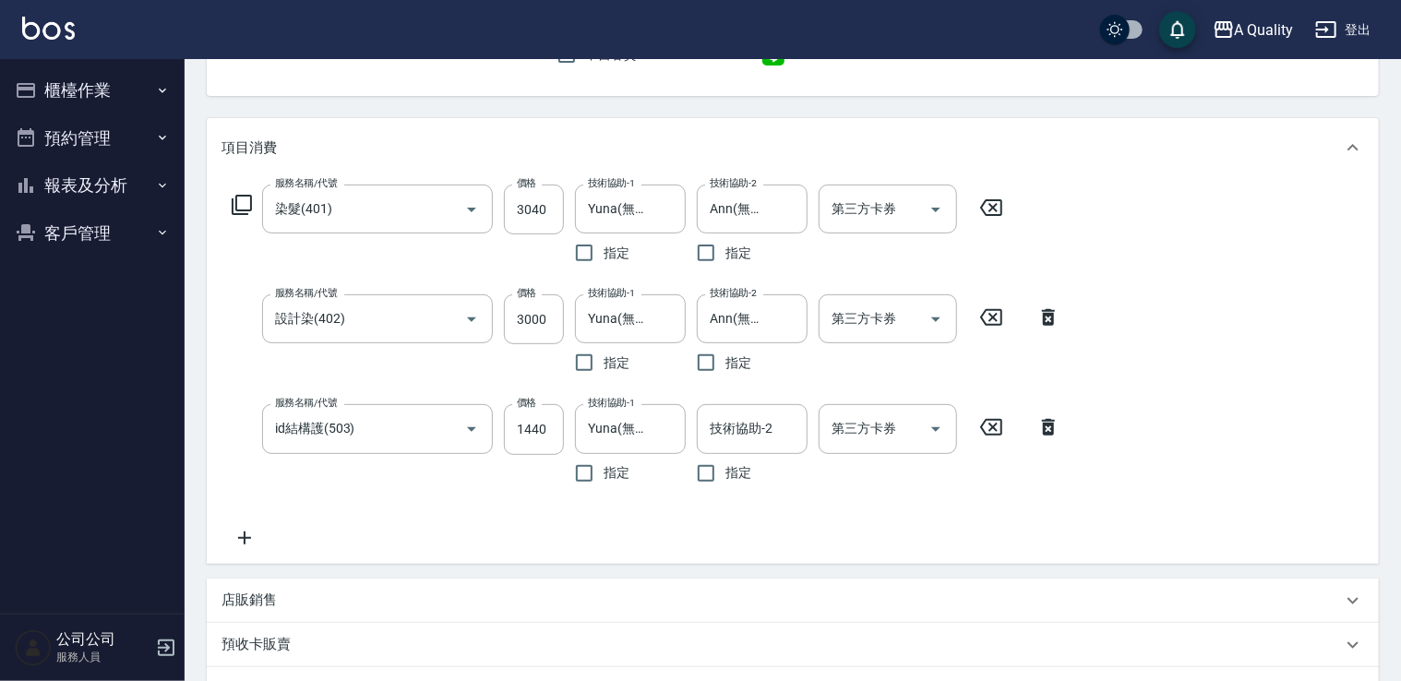
click at [240, 532] on icon at bounding box center [245, 538] width 46 height 22
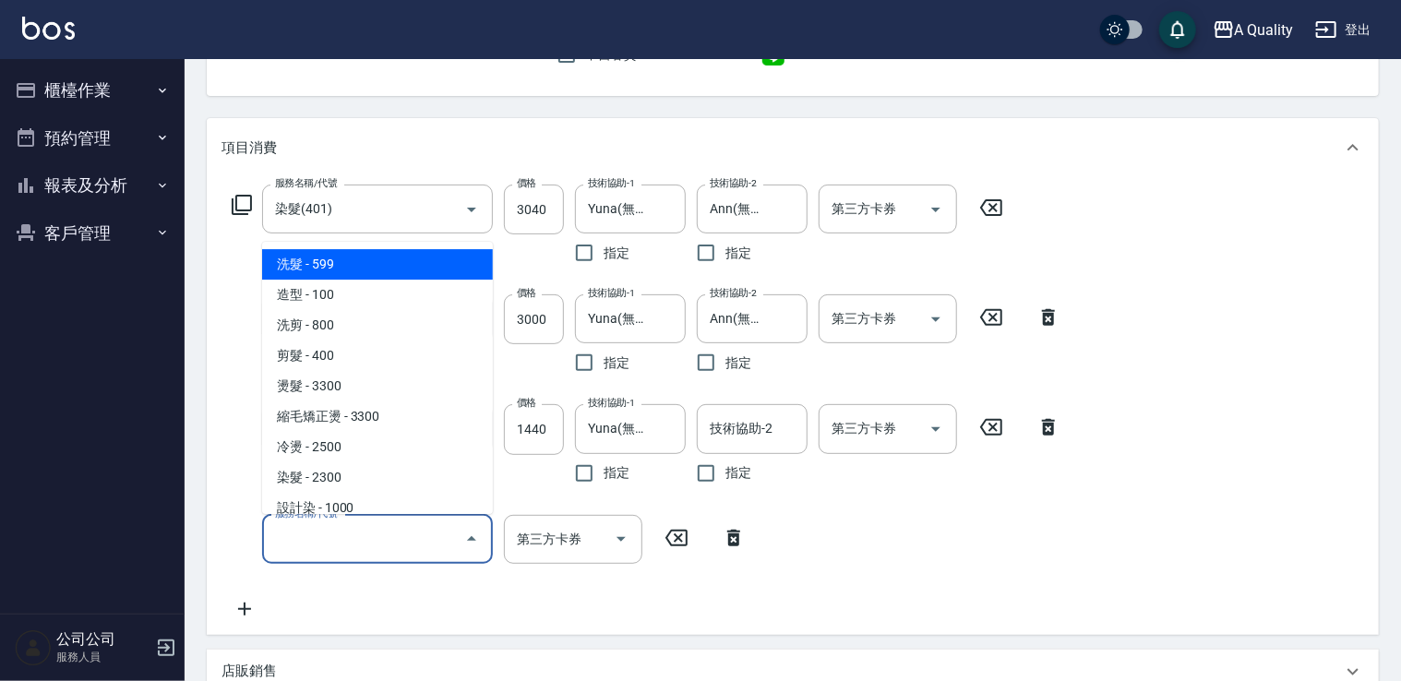
click at [377, 554] on input "服務名稱/代號" at bounding box center [363, 539] width 186 height 32
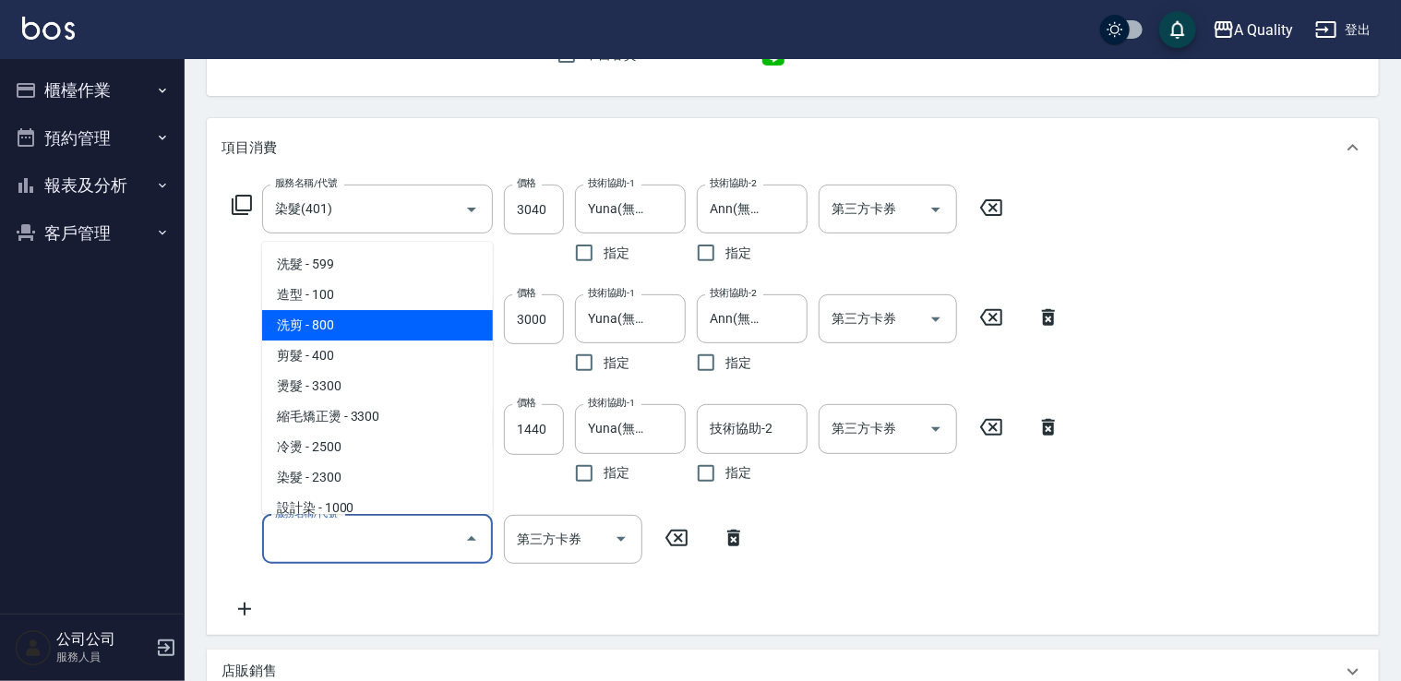
click at [363, 329] on span "洗剪 - 800" at bounding box center [377, 325] width 231 height 30
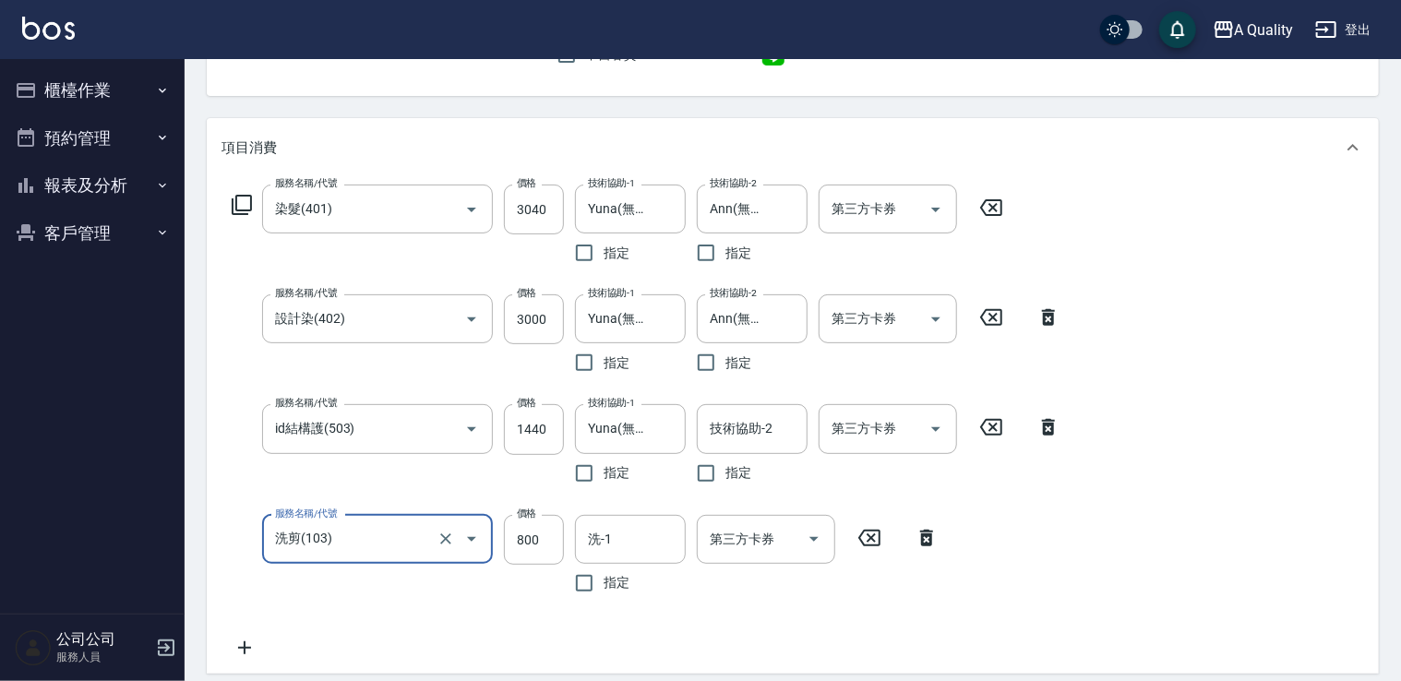
click at [388, 547] on input "洗剪(103)" at bounding box center [351, 539] width 162 height 32
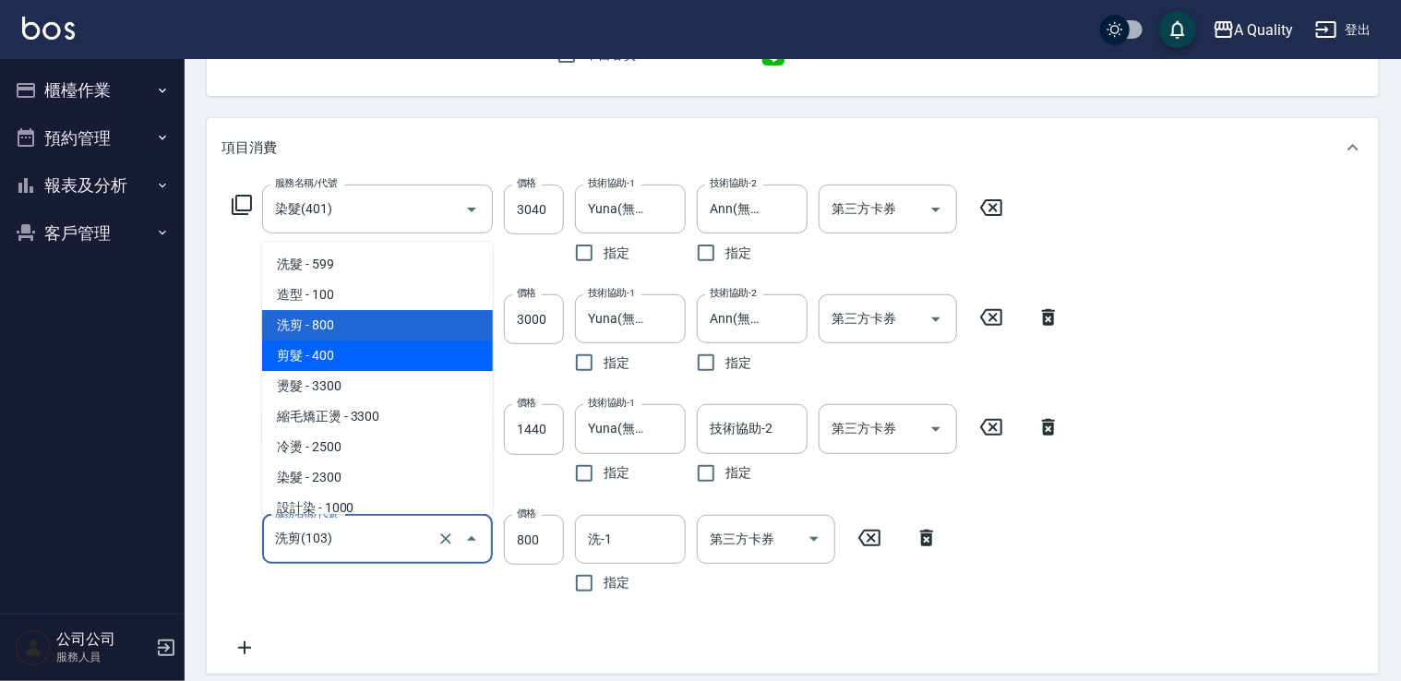
click at [372, 367] on span "剪髮 - 400" at bounding box center [377, 356] width 231 height 30
type input "剪髮(201)"
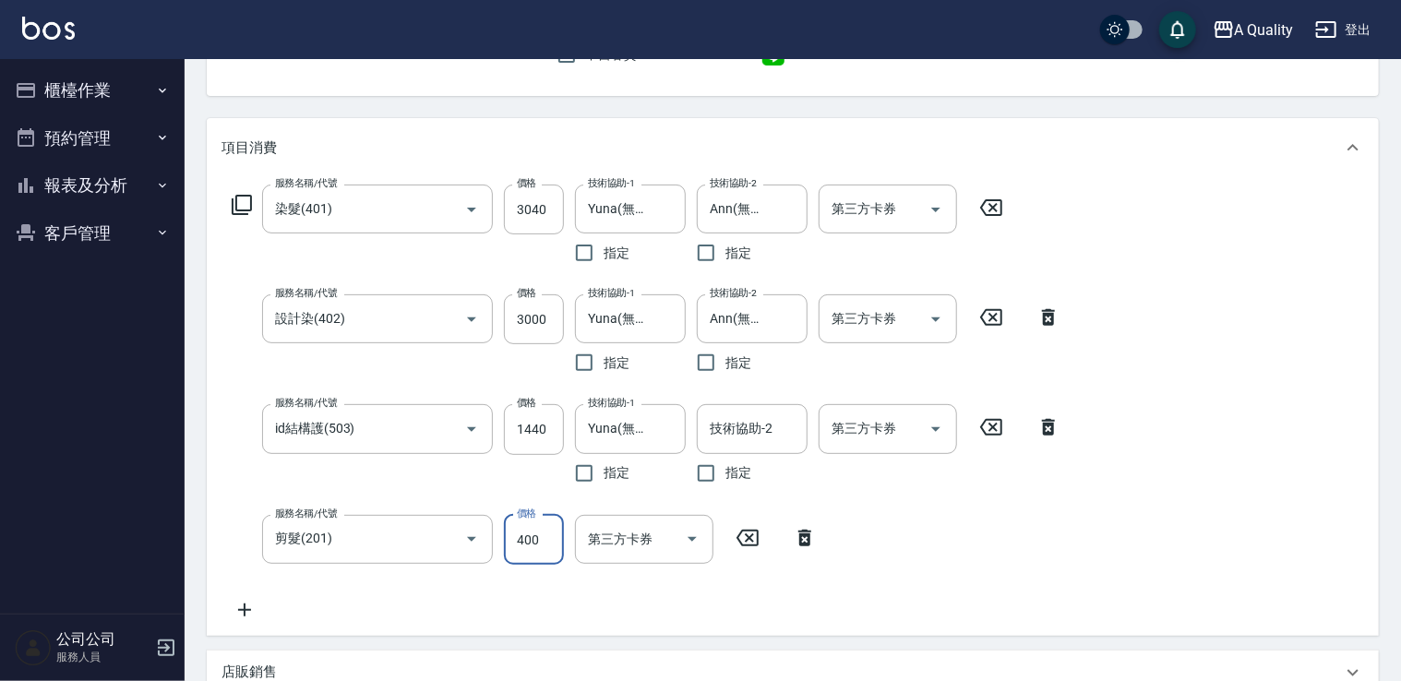
click at [535, 562] on input "400" at bounding box center [534, 540] width 60 height 50
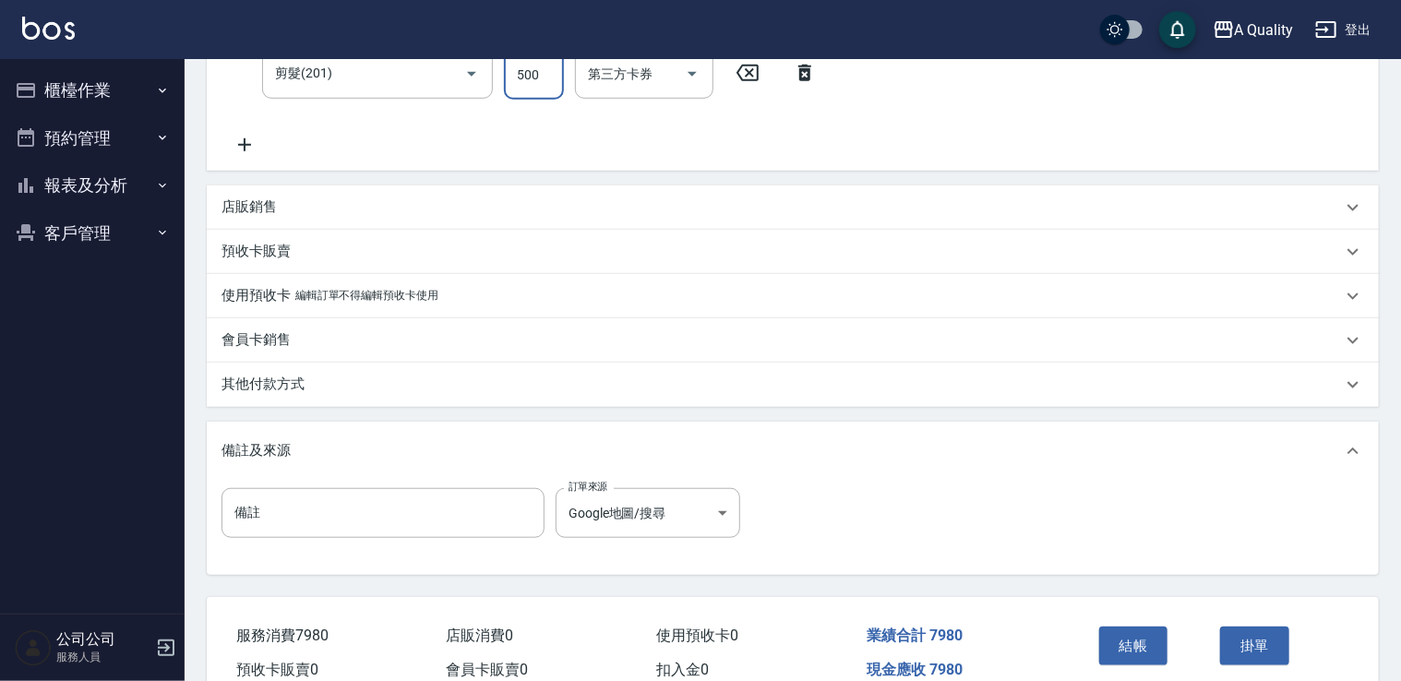
scroll to position [739, 0]
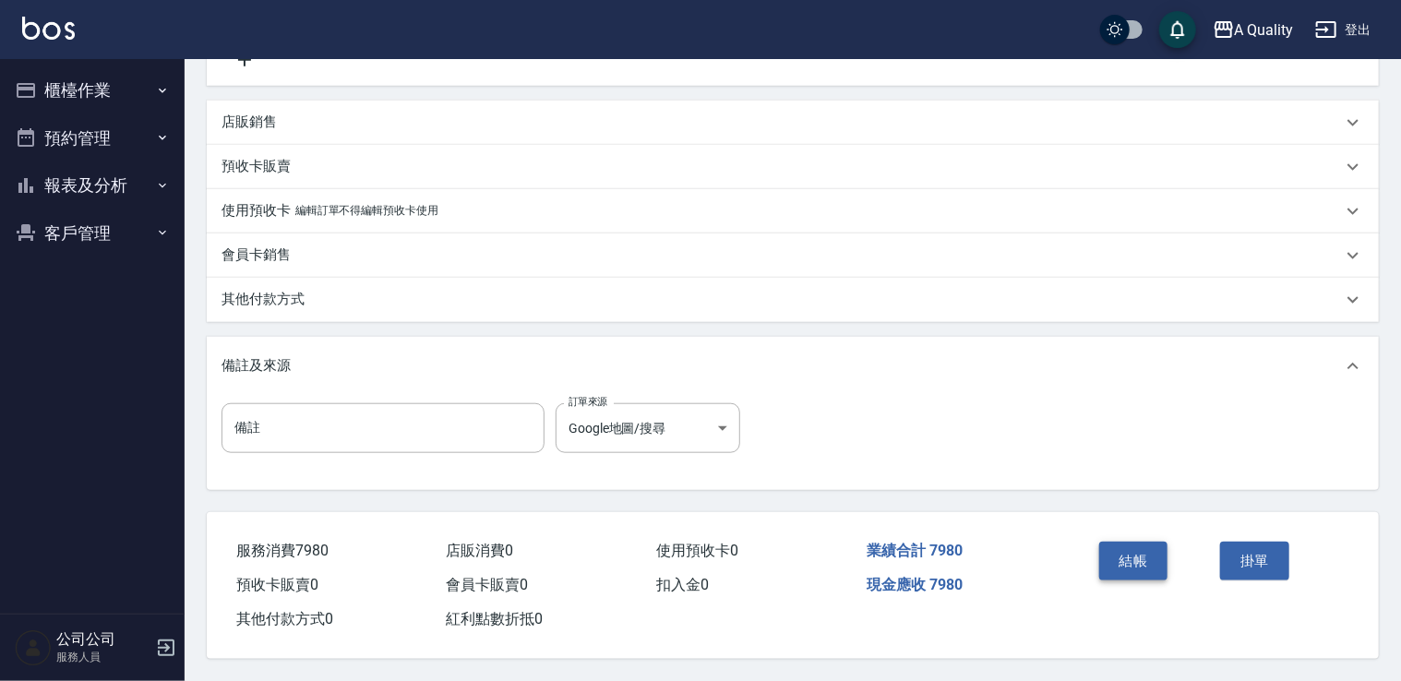
type input "500"
click at [1132, 558] on button "結帳" at bounding box center [1133, 561] width 69 height 39
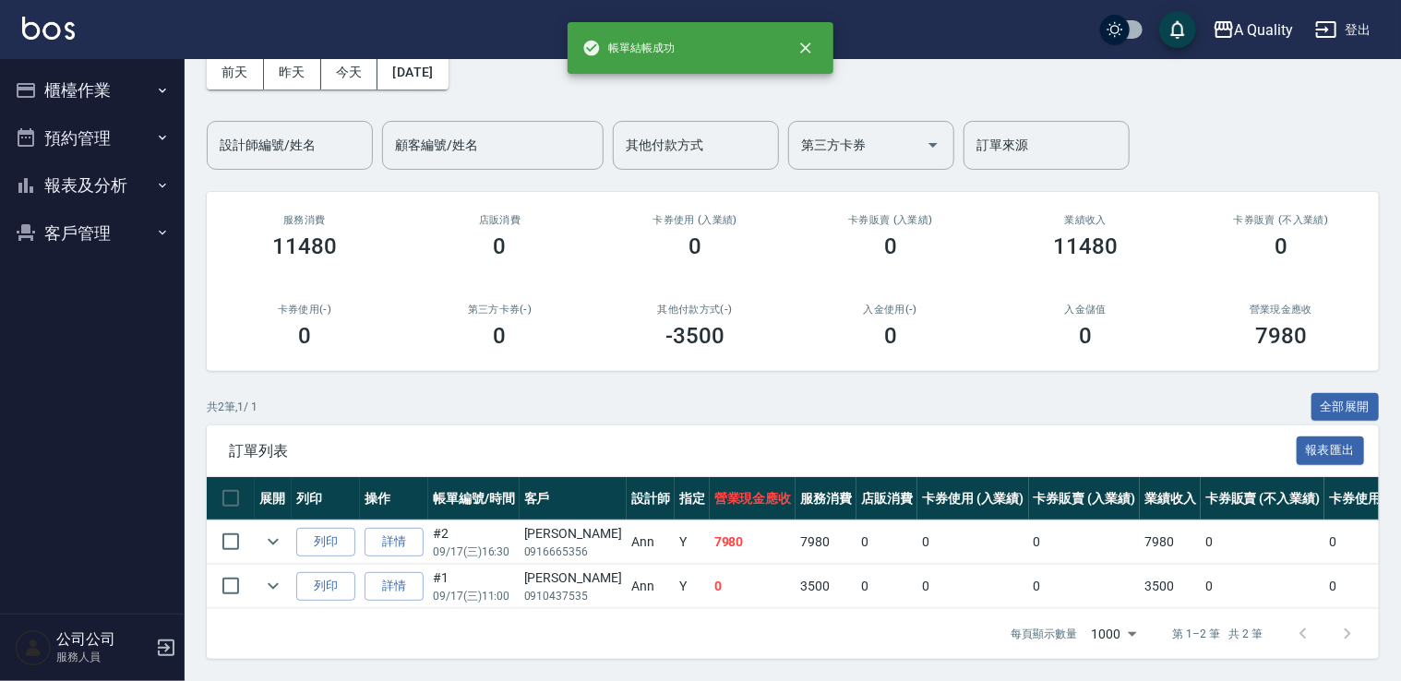
scroll to position [106, 0]
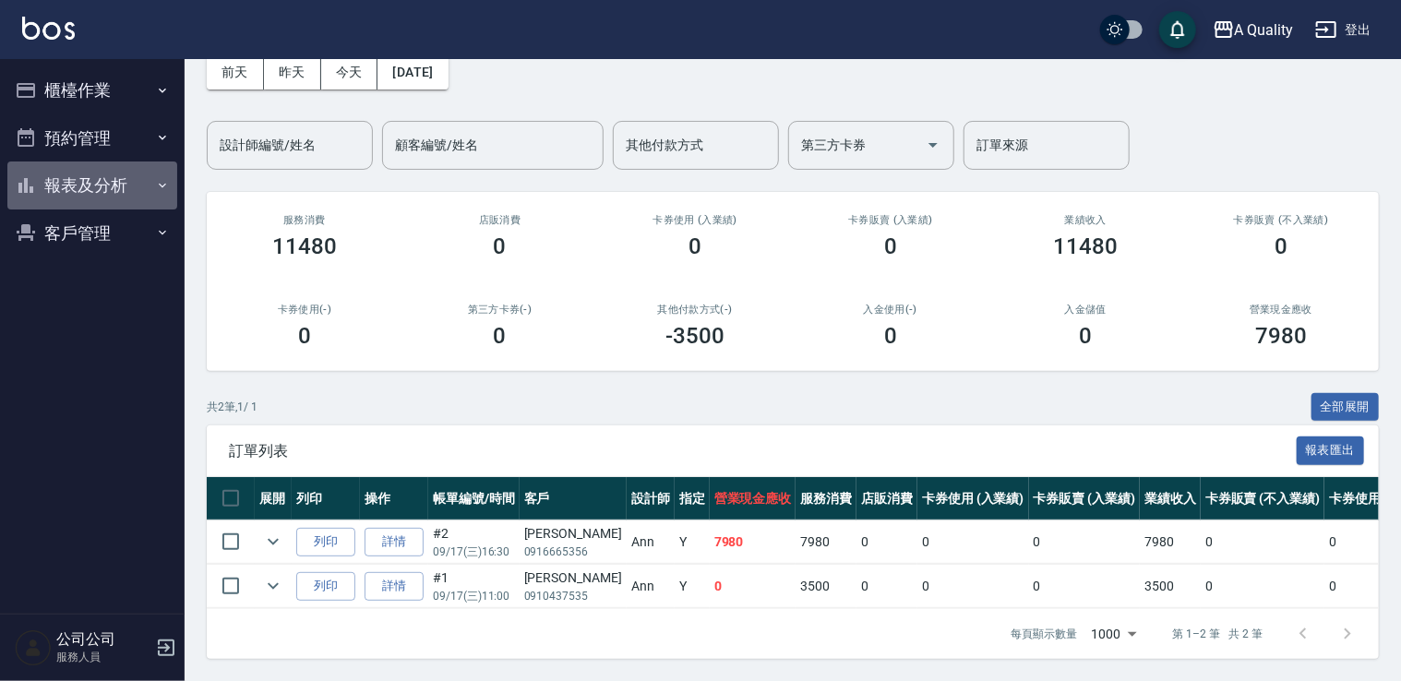
drag, startPoint x: 94, startPoint y: 177, endPoint x: 102, endPoint y: 221, distance: 44.0
click at [95, 183] on button "報表及分析" at bounding box center [92, 186] width 170 height 48
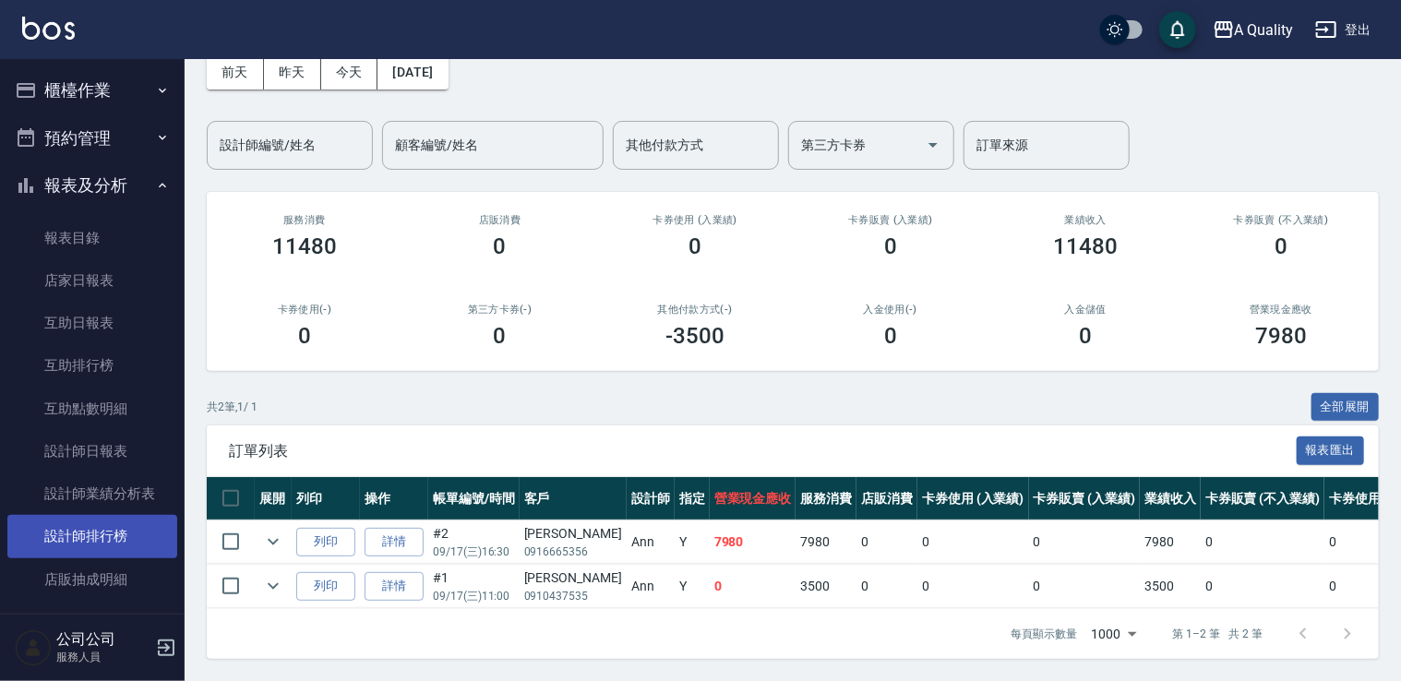
click at [108, 536] on link "設計師排行榜" at bounding box center [92, 536] width 170 height 42
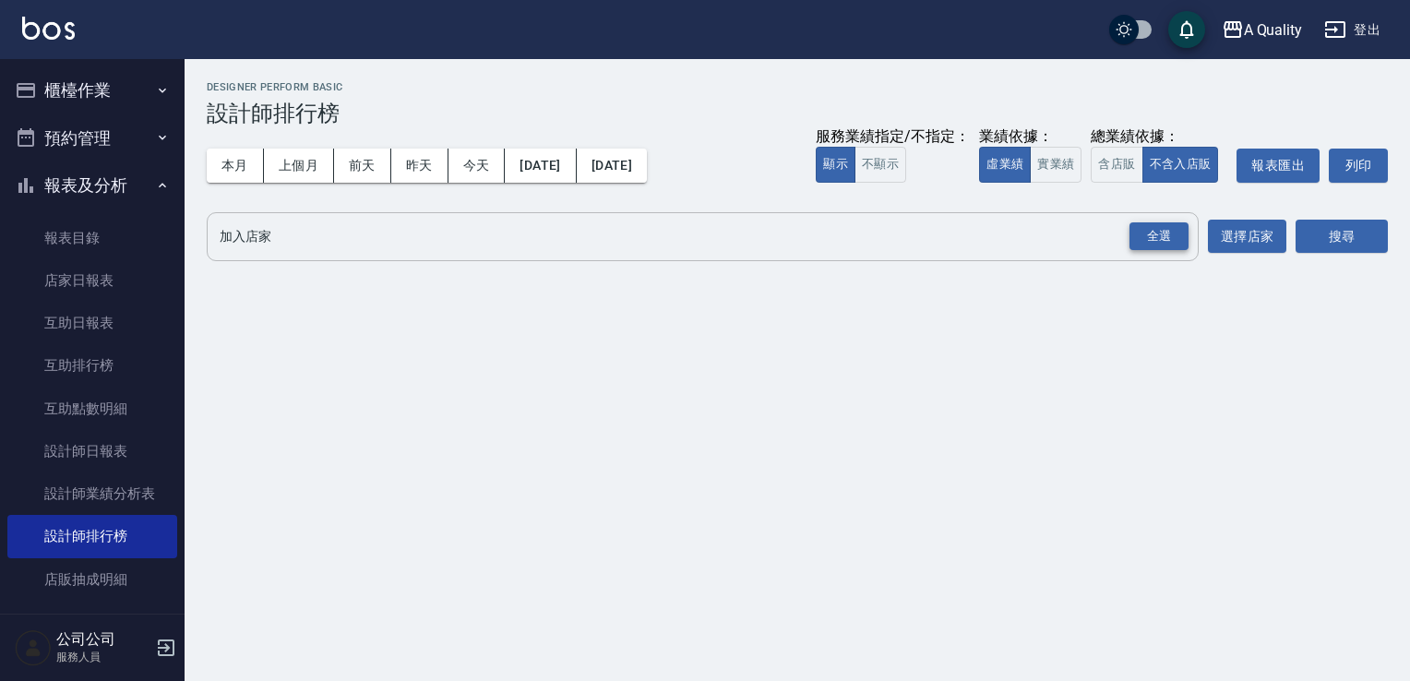
click at [1152, 234] on div "全選" at bounding box center [1159, 236] width 59 height 29
click at [1311, 234] on button "搜尋" at bounding box center [1342, 238] width 92 height 34
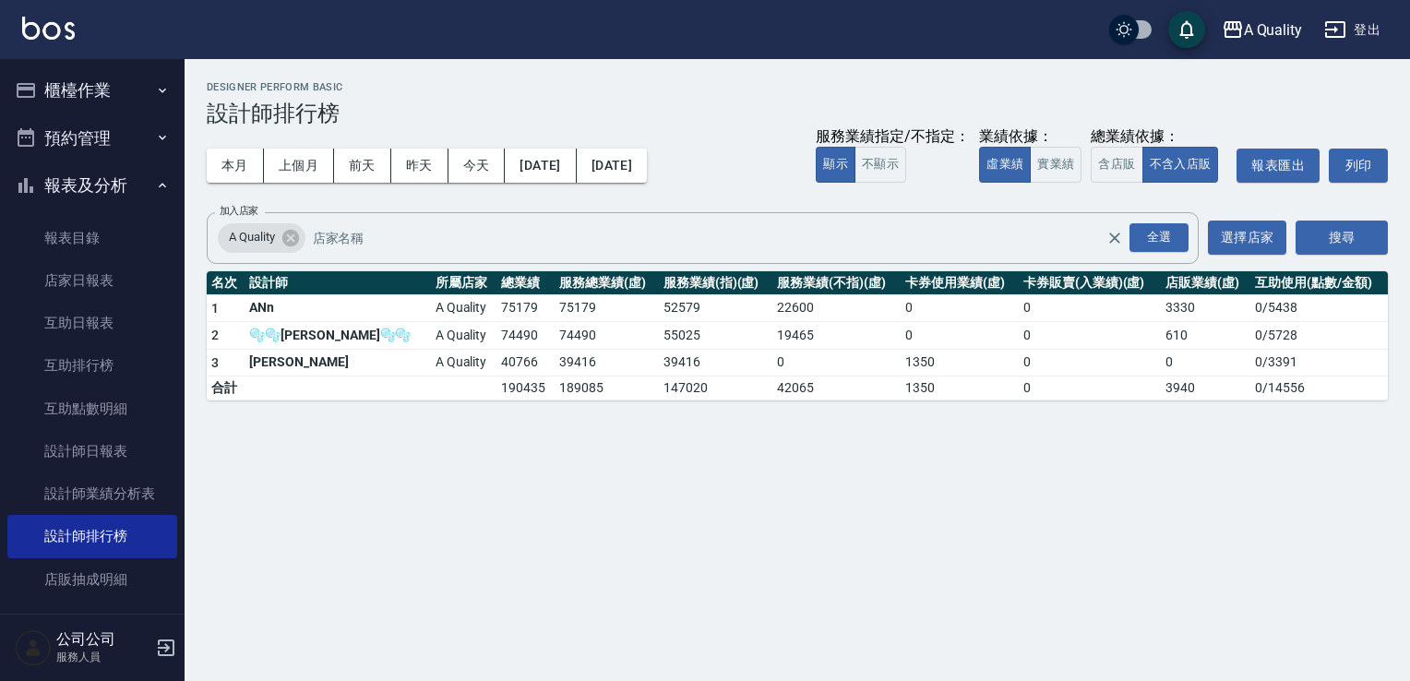
drag, startPoint x: 88, startPoint y: 66, endPoint x: 81, endPoint y: 91, distance: 25.7
click at [87, 67] on button "櫃檯作業" at bounding box center [92, 90] width 170 height 48
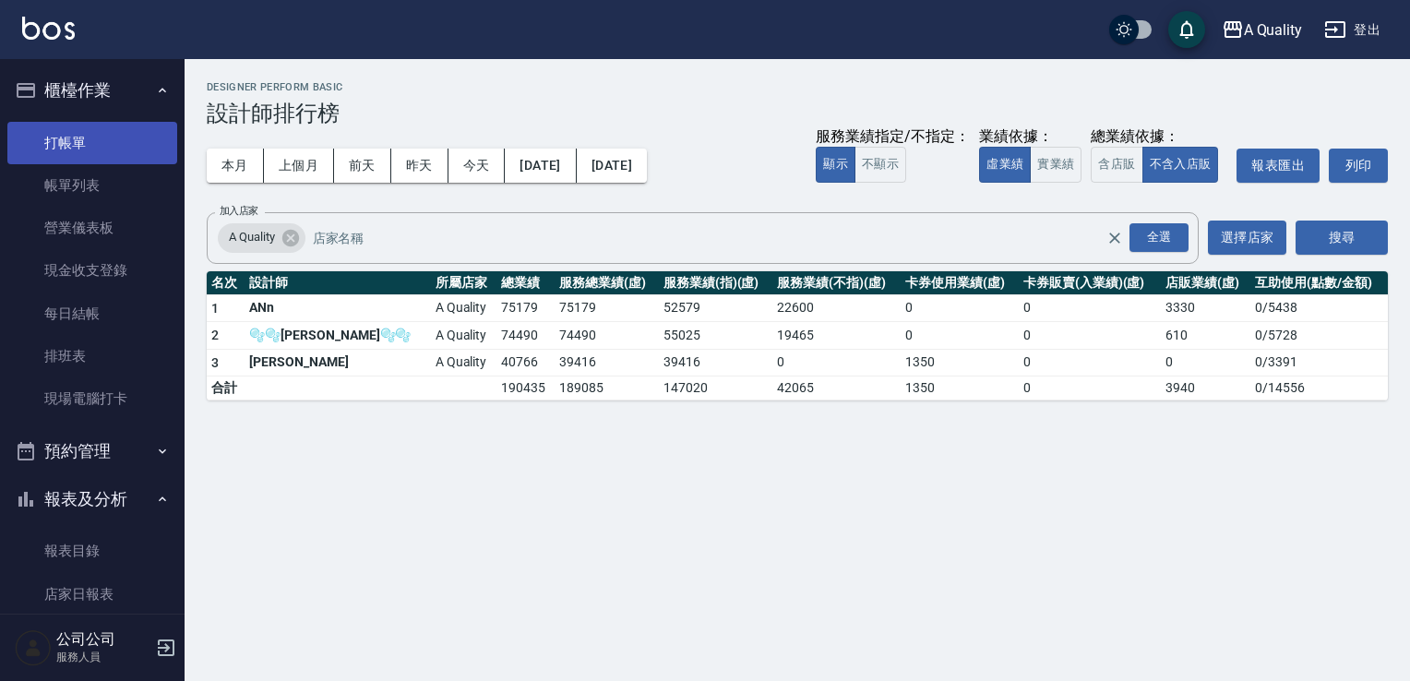
click at [77, 160] on link "打帳單" at bounding box center [92, 143] width 170 height 42
